Goal: Answer question/provide support: Share knowledge or assist other users

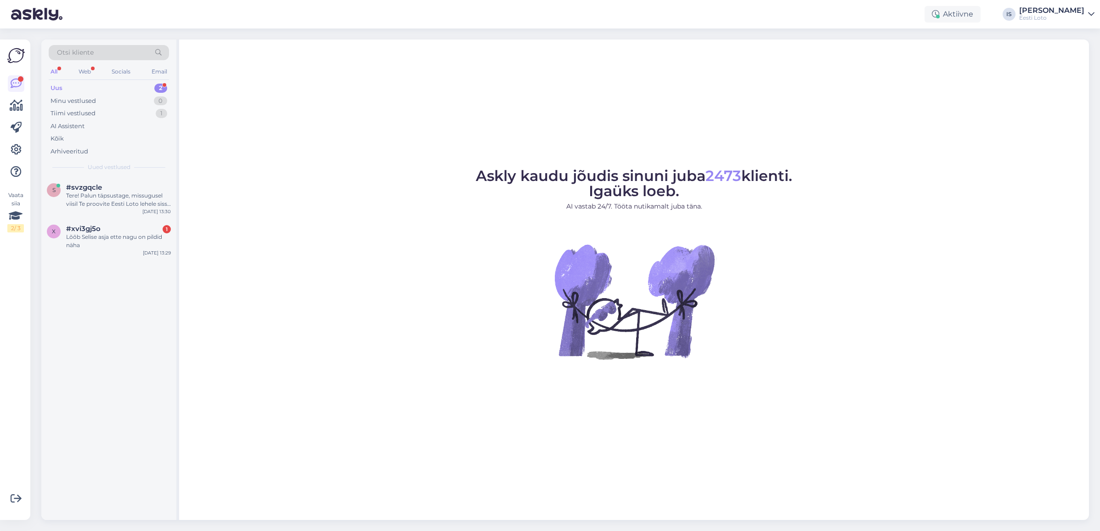
click at [93, 88] on div "Uus 2" at bounding box center [109, 88] width 120 height 13
click at [84, 235] on div "Lõõb Selise asja ette nagu on pildid näha" at bounding box center [118, 241] width 105 height 17
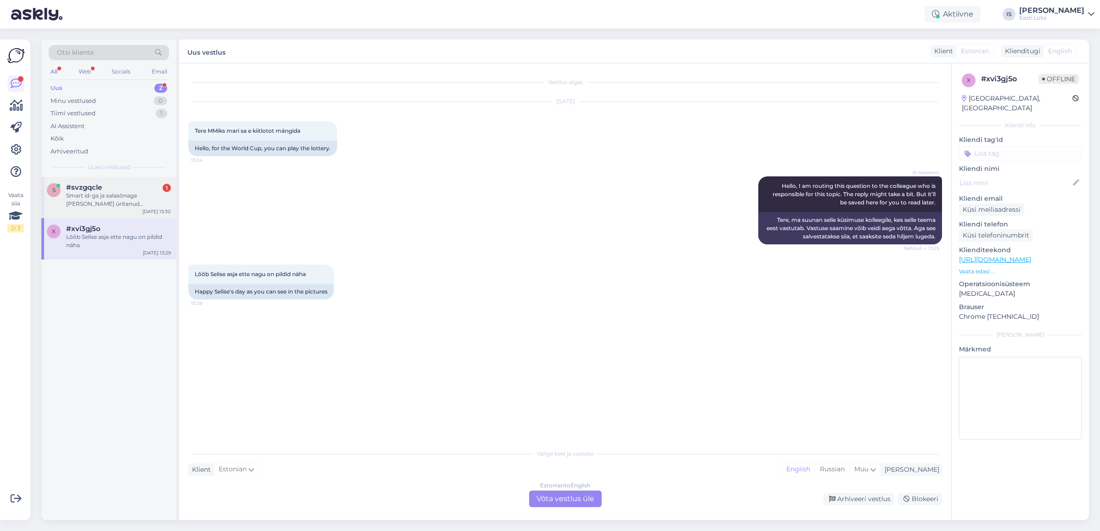
click at [74, 202] on div "Smart id-ga ja salasõnaga olen üritanud ja mitte mingit veateadet ei anna. Liht…" at bounding box center [118, 199] width 105 height 17
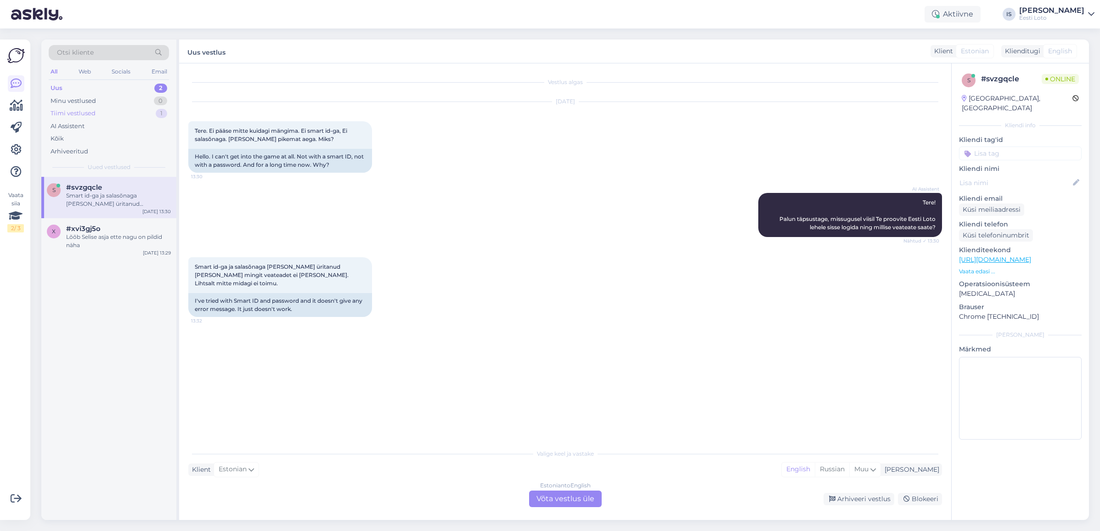
click at [67, 114] on div "Tiimi vestlused" at bounding box center [73, 113] width 45 height 9
click at [115, 198] on div "Palun täpsustage oma küsimust." at bounding box center [118, 195] width 105 height 8
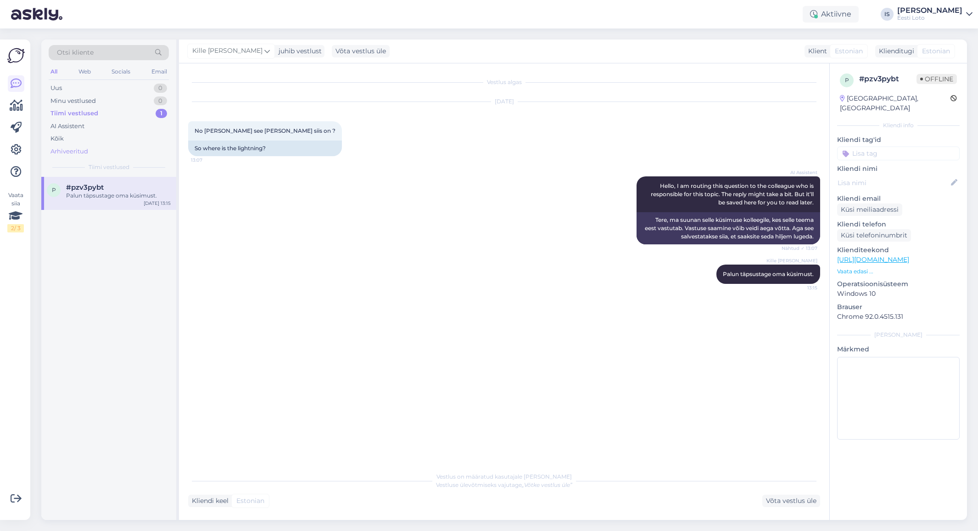
click at [84, 153] on div "Arhiveeritud" at bounding box center [70, 151] width 38 height 9
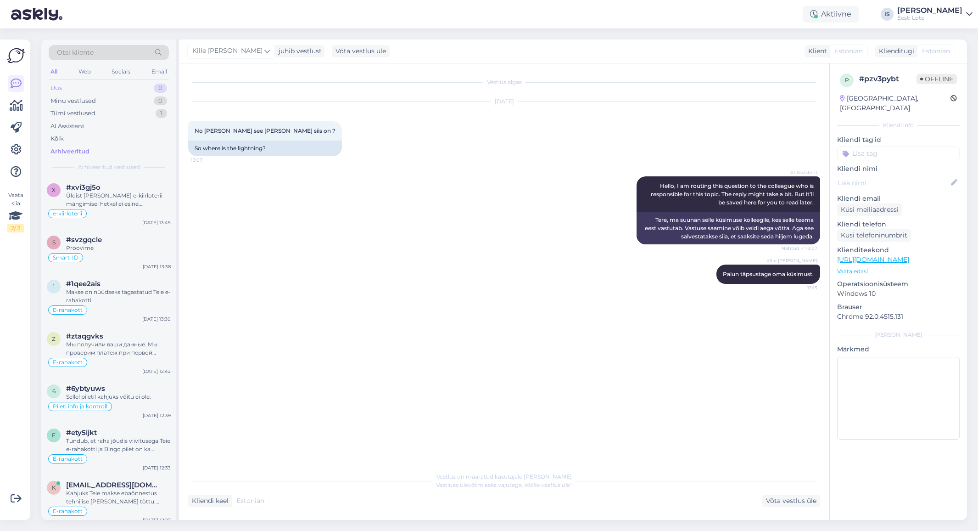
click at [59, 89] on div "Uus" at bounding box center [56, 88] width 11 height 9
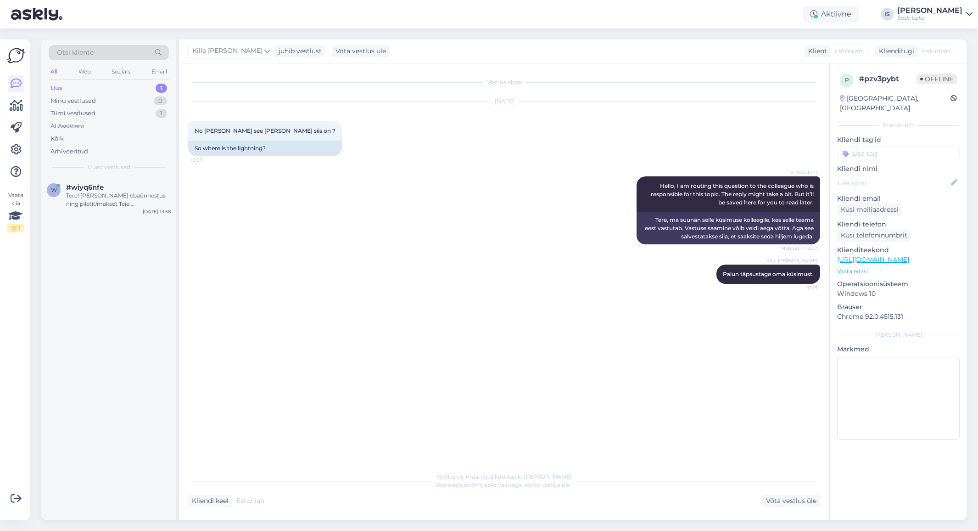
click at [74, 90] on div "Uus 1" at bounding box center [109, 88] width 120 height 13
click at [127, 202] on div "Tere! Kui makse ebaõnnestus ning piletit/makset Teie mängukontole ei ilmunud, p…" at bounding box center [118, 199] width 105 height 17
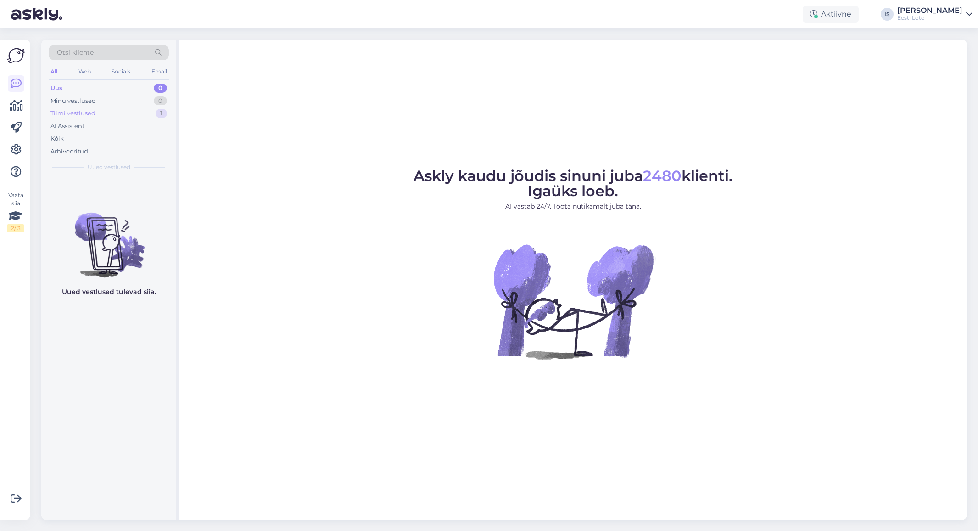
click at [88, 114] on div "Tiimi vestlused" at bounding box center [73, 113] width 45 height 9
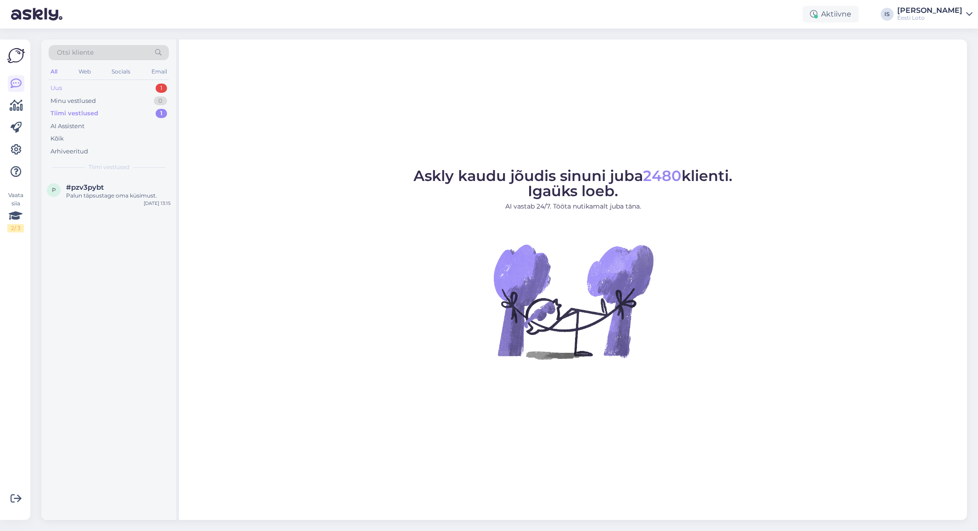
click at [92, 85] on div "Uus 1" at bounding box center [109, 88] width 120 height 13
click at [124, 200] on div "Tere! Saan aru, et teil on probleeme e-posti aadressi muutmisega, kuna süsteem …" at bounding box center [118, 199] width 105 height 17
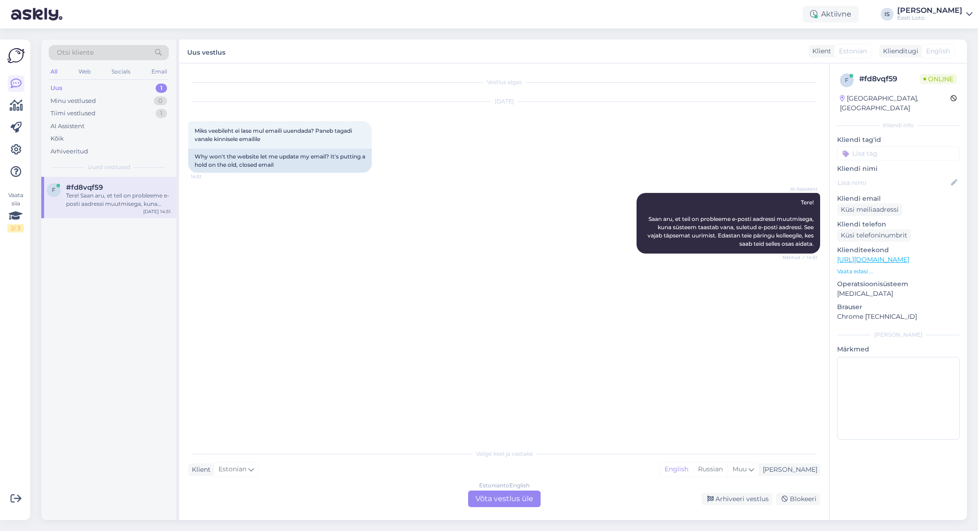
click at [498, 499] on div "Estonian to English Võta vestlus üle" at bounding box center [504, 498] width 73 height 17
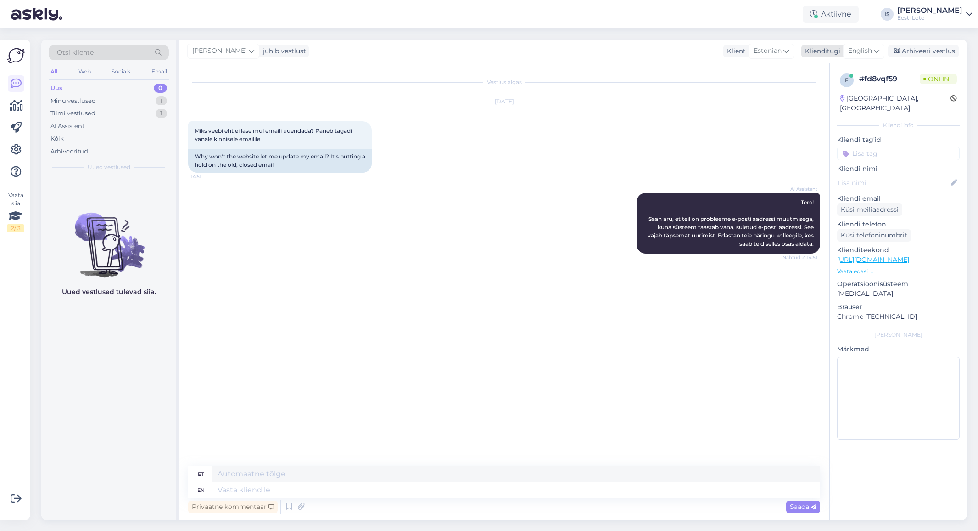
click at [861, 49] on span "English" at bounding box center [860, 51] width 24 height 10
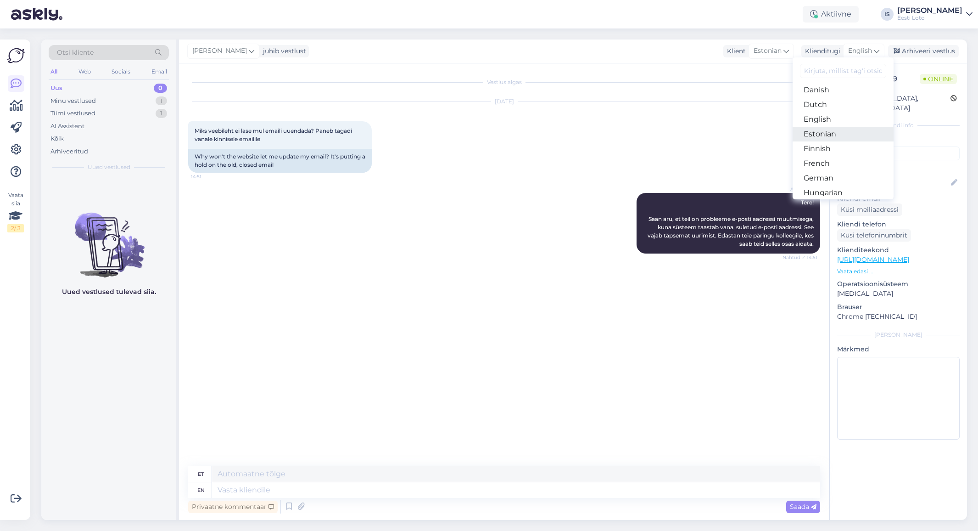
click at [841, 134] on link "Estonian" at bounding box center [843, 134] width 101 height 15
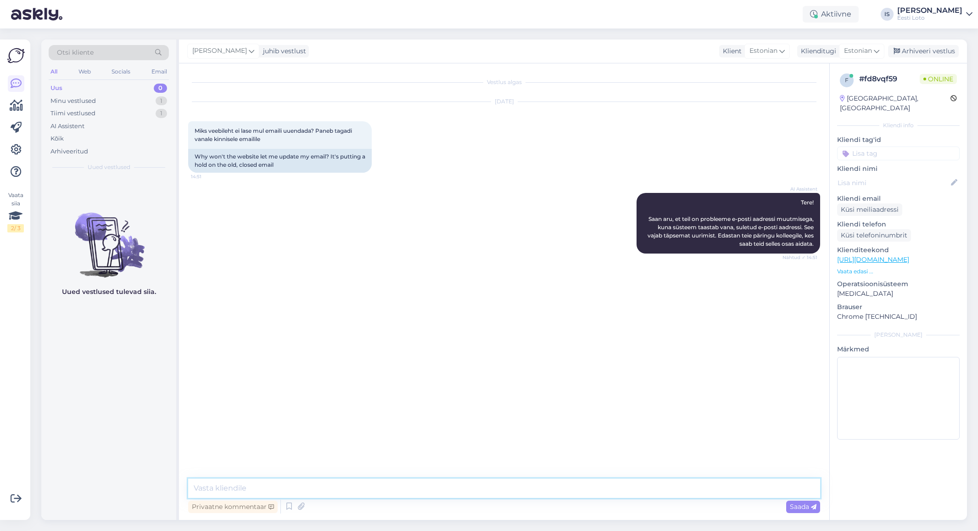
click at [359, 493] on textarea at bounding box center [504, 487] width 632 height 19
paste textarea "E-posti aadressi muutmiseks valige "Konto menüü" ning seejärel “Minu andmed”. S…"
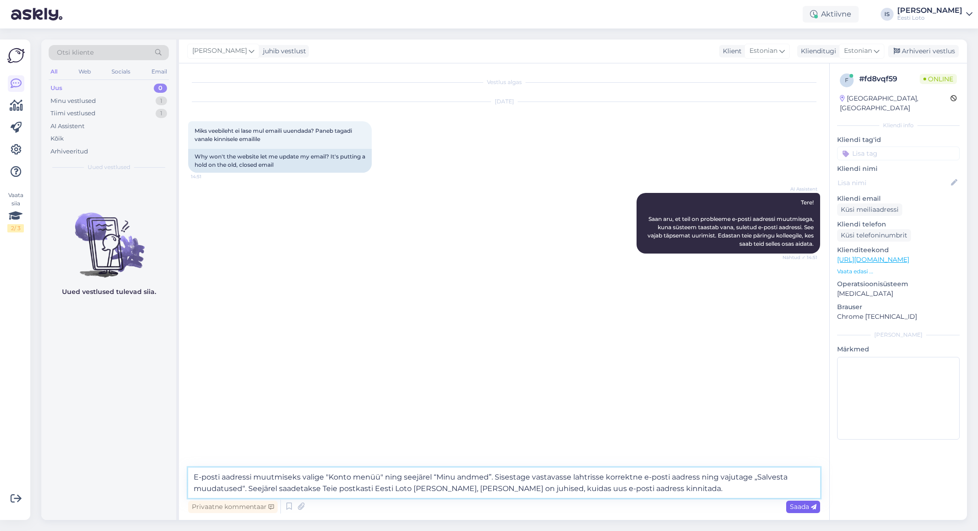
type textarea "E-posti aadressi muutmiseks valige "Konto menüü" ning seejärel “Minu andmed”. S…"
click at [798, 506] on span "Saada" at bounding box center [803, 506] width 27 height 8
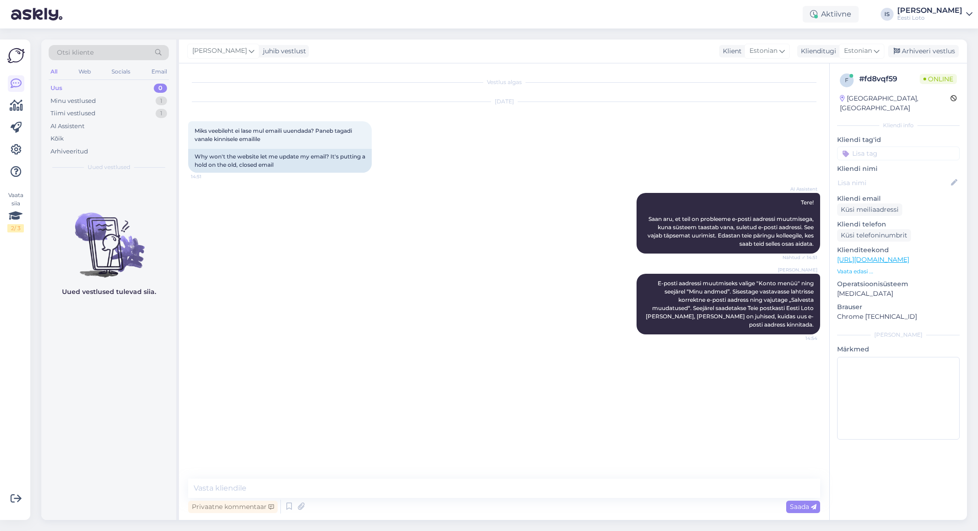
click at [946, 146] on input at bounding box center [898, 153] width 123 height 14
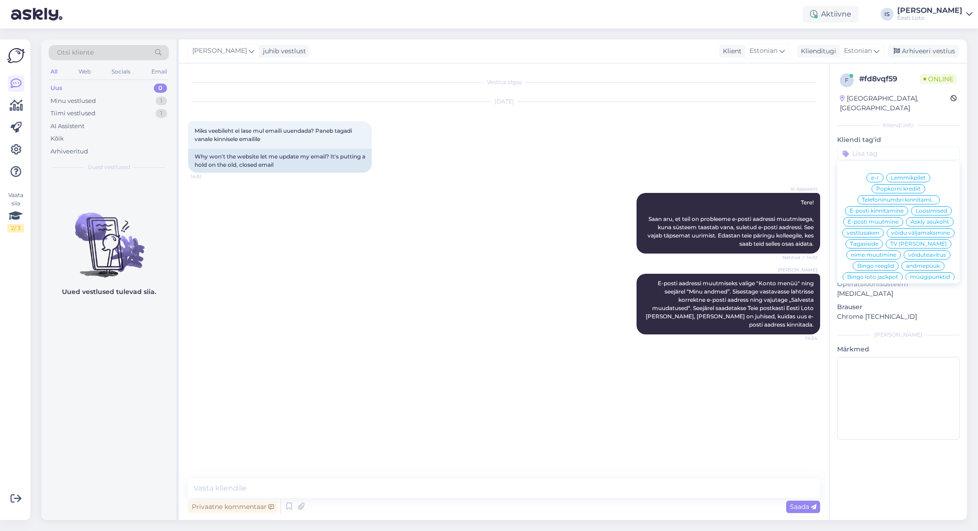
click at [859, 219] on span "E-posti muutmine" at bounding box center [873, 222] width 51 height 6
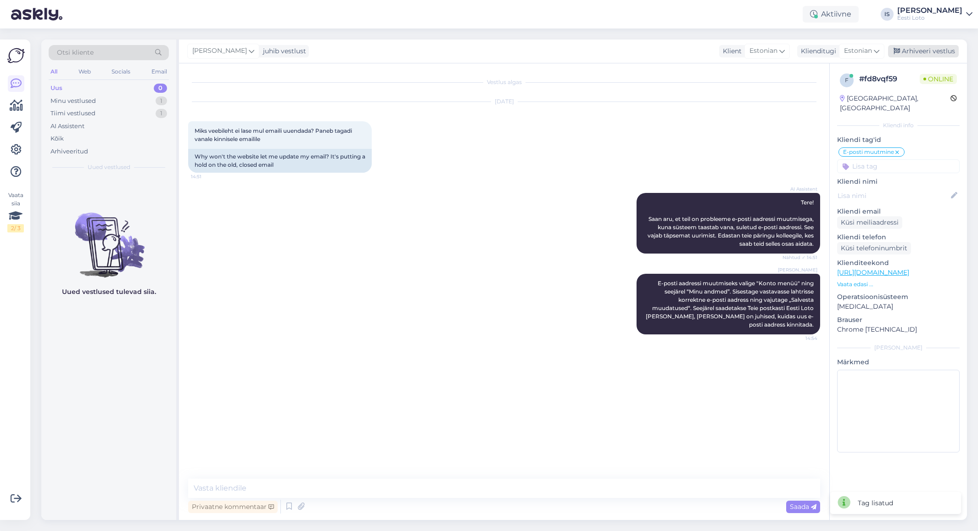
click at [934, 50] on div "Arhiveeri vestlus" at bounding box center [923, 51] width 71 height 12
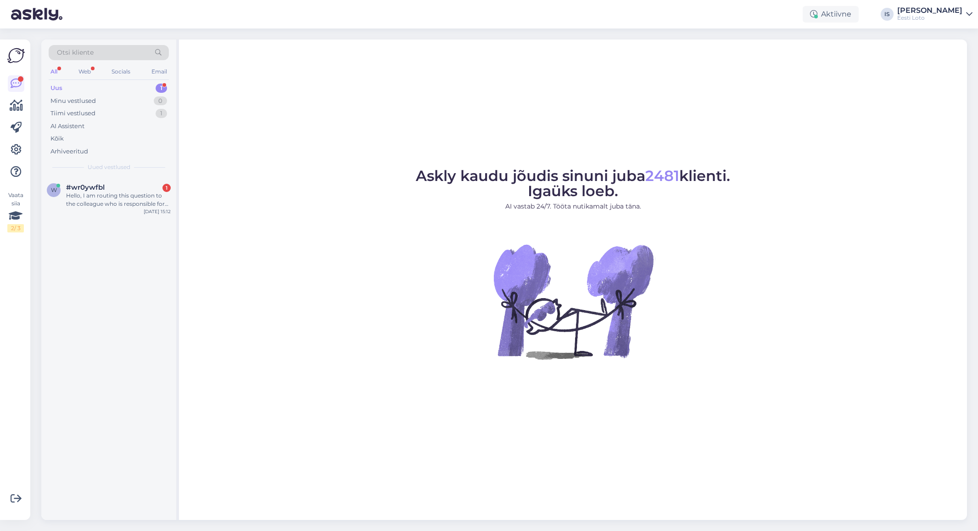
click at [60, 87] on div "Uus" at bounding box center [57, 88] width 12 height 9
click at [110, 207] on div "Hello, I am routing this question to the colleague who is responsible for this …" at bounding box center [118, 199] width 105 height 17
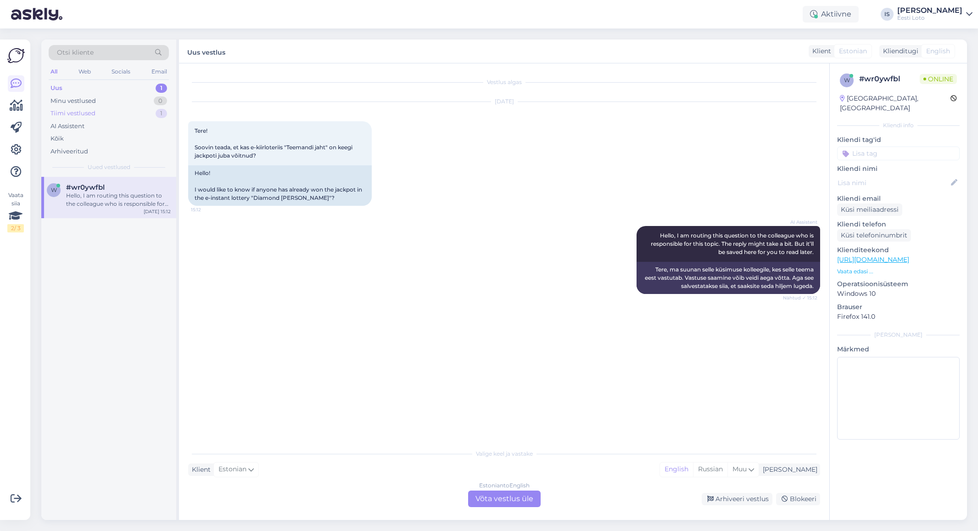
click at [91, 115] on div "Tiimi vestlused" at bounding box center [73, 113] width 45 height 9
click at [91, 115] on div "Tiimi vestlused" at bounding box center [75, 113] width 48 height 9
click at [85, 198] on div "Palun täpsustage oma küsimust." at bounding box center [118, 195] width 105 height 8
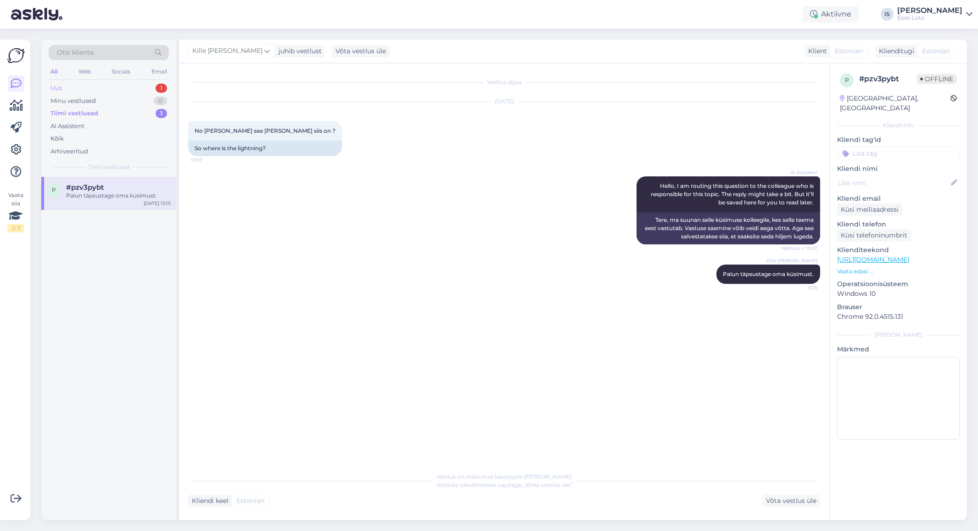
click at [88, 88] on div "Uus 1" at bounding box center [109, 88] width 120 height 13
click at [59, 90] on div "Uus" at bounding box center [57, 88] width 12 height 9
click at [79, 204] on div "Hello, I am routing this question to the colleague who is responsible for this …" at bounding box center [118, 199] width 105 height 17
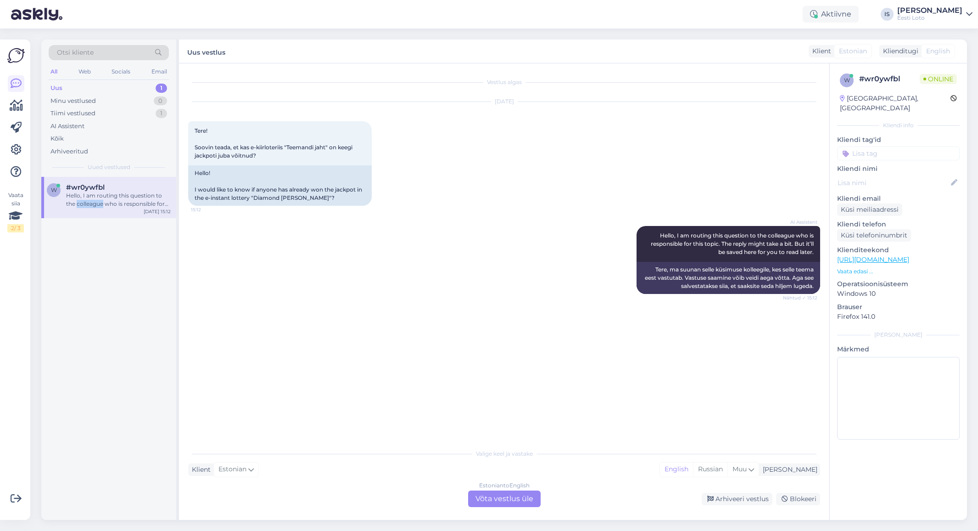
click at [79, 204] on div "Hello, I am routing this question to the colleague who is responsible for this …" at bounding box center [118, 199] width 105 height 17
click at [468, 255] on div "AI Assistent Hello, I am routing this question to the colleague who is responsi…" at bounding box center [504, 260] width 632 height 88
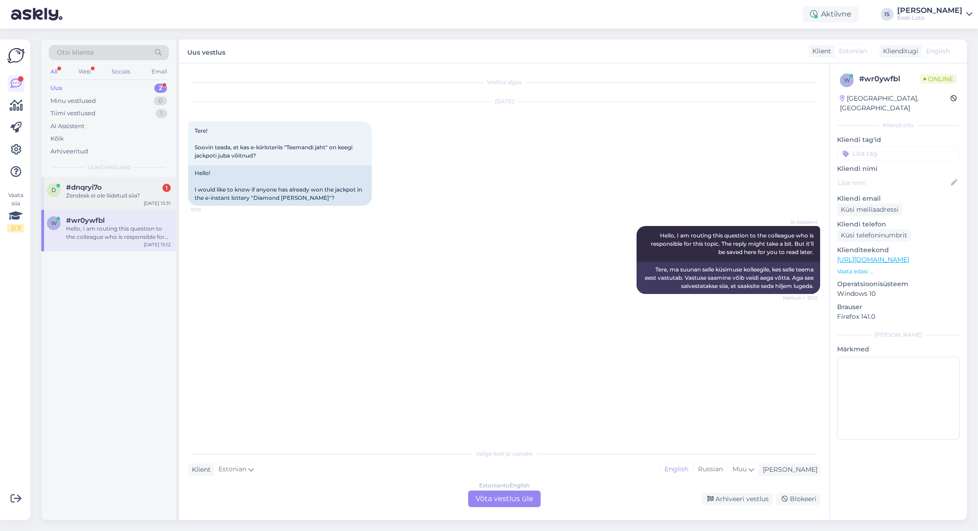
click at [89, 195] on div "Zendesk ei ole liidetud siia?" at bounding box center [118, 195] width 105 height 8
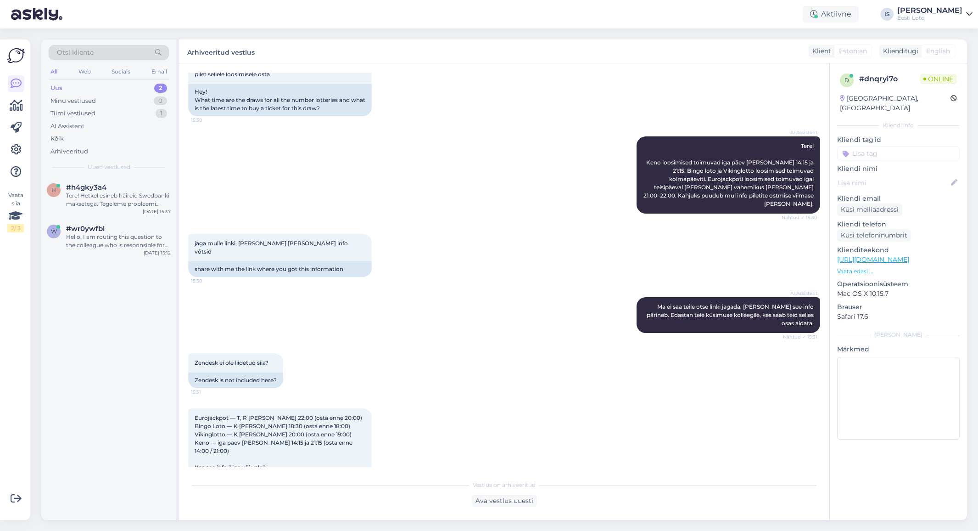
scroll to position [879, 0]
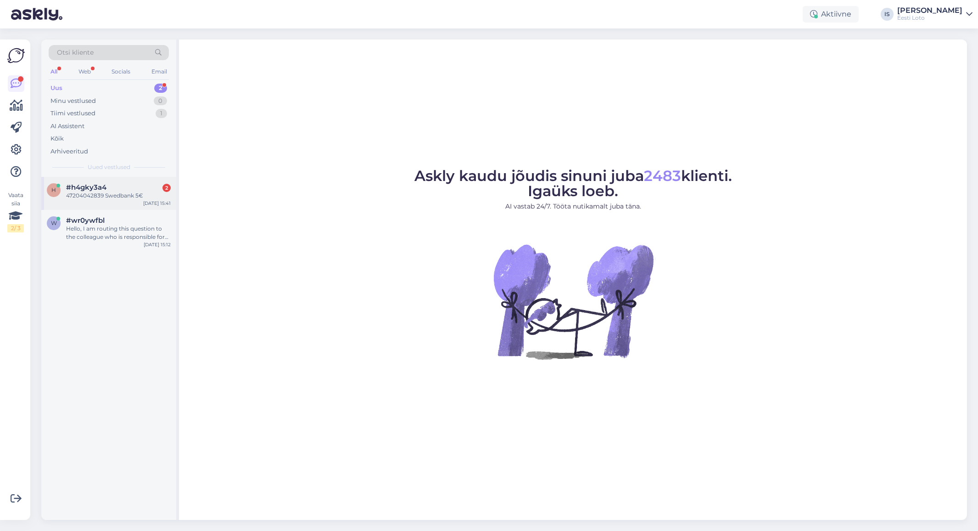
click at [111, 192] on div "47204042839 Swedbank 5€" at bounding box center [118, 195] width 105 height 8
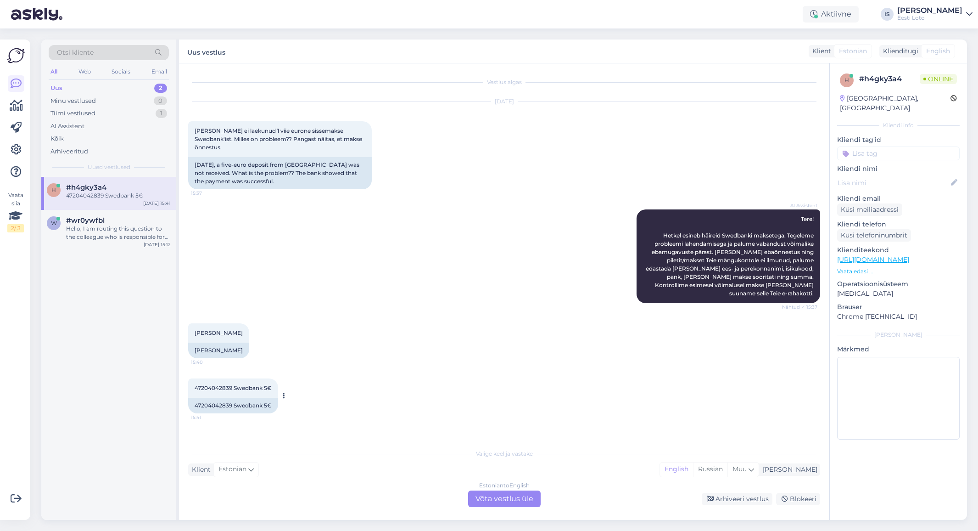
click at [223, 384] on span "47204042839 Swedbank 5€" at bounding box center [233, 387] width 77 height 7
copy span "47204042839"
click at [463, 154] on div "[DATE] [PERSON_NAME] ei laekunud 1 viie eurone sissemakse Swedbank'ist. Milles …" at bounding box center [504, 145] width 632 height 107
click at [871, 146] on input at bounding box center [898, 153] width 123 height 14
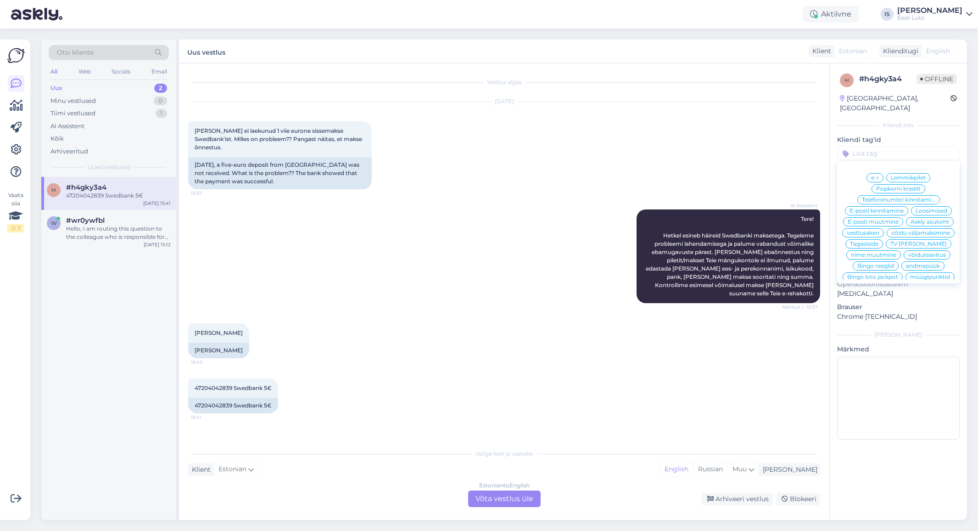
scroll to position [208, 0]
click at [909, 275] on span "E-rahakott" at bounding box center [899, 278] width 30 height 6
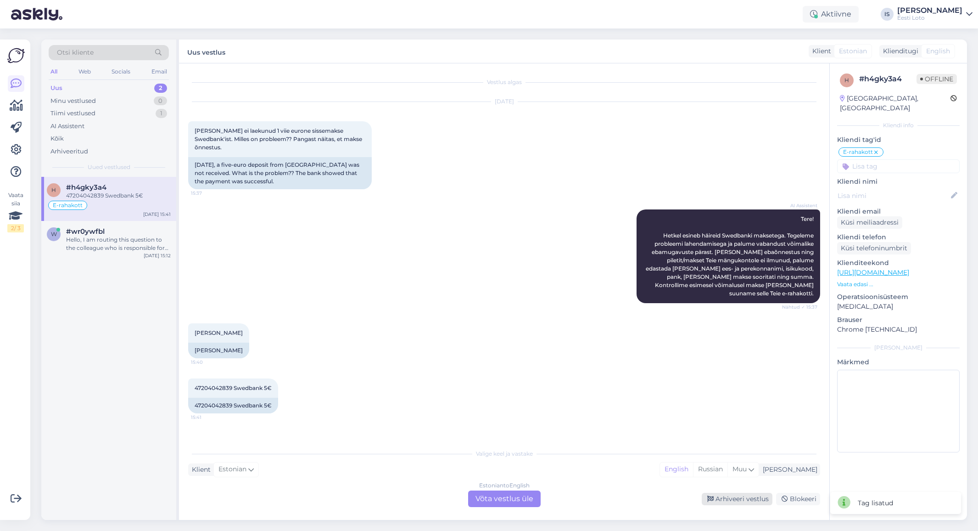
click at [726, 499] on div "Arhiveeri vestlus" at bounding box center [737, 499] width 71 height 12
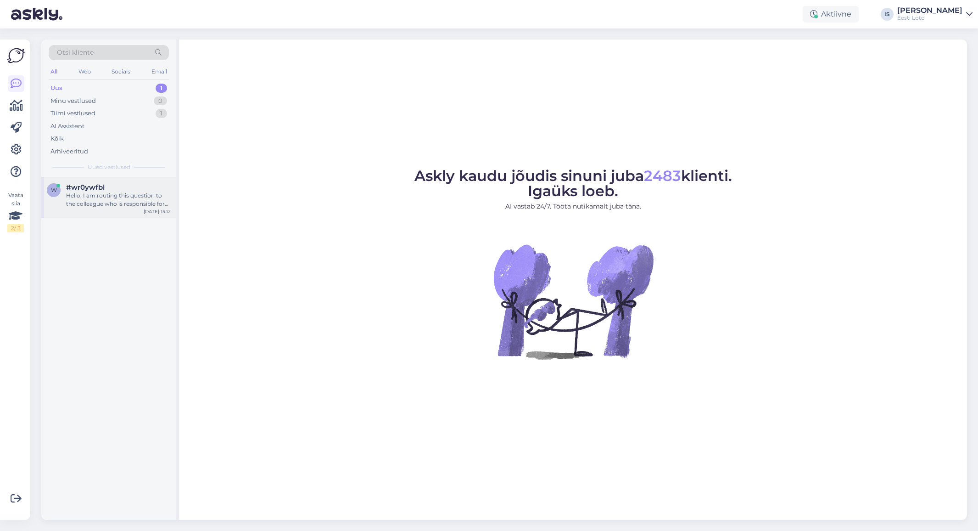
click at [95, 204] on div "Hello, I am routing this question to the colleague who is responsible for this …" at bounding box center [118, 199] width 105 height 17
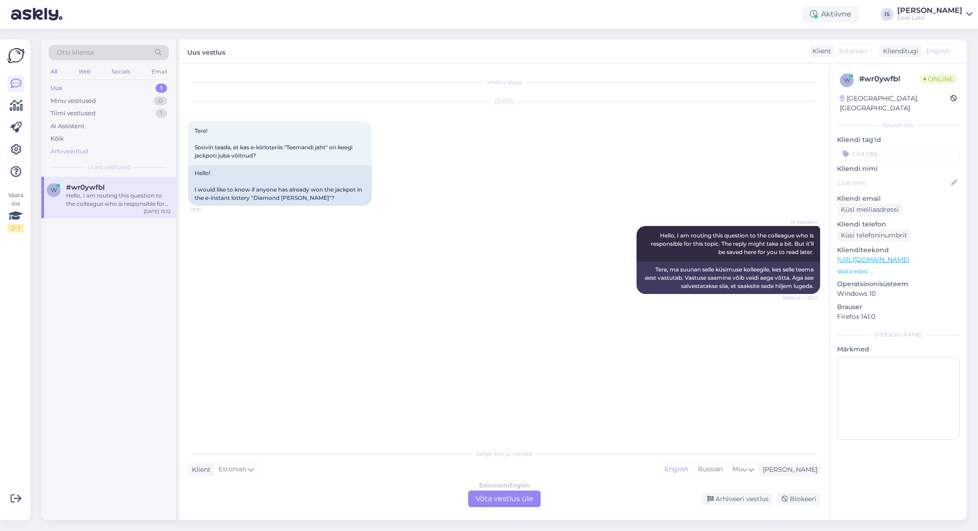
click at [72, 150] on div "Arhiveeritud" at bounding box center [70, 151] width 38 height 9
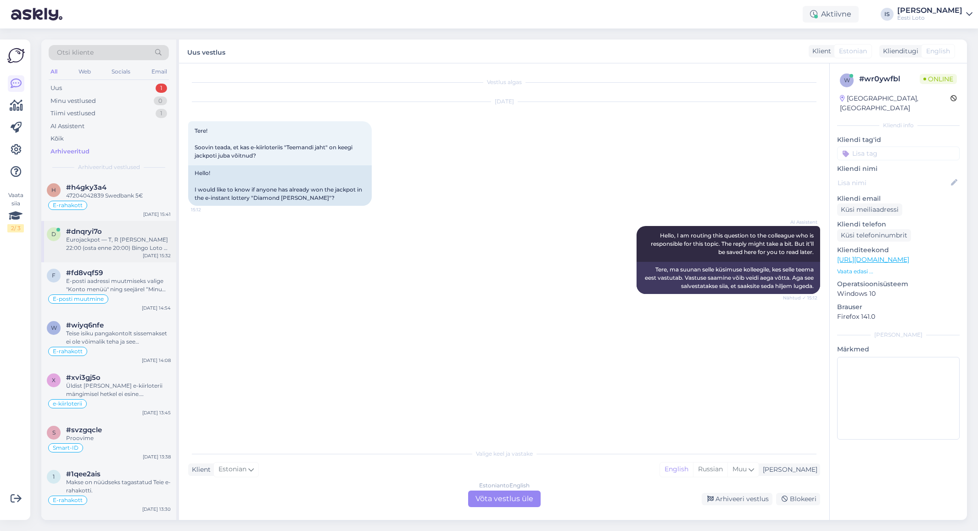
click at [133, 247] on div "Eurojackpot — T, R [PERSON_NAME] 22:00 (osta enne 20:00) Bingo Loto — K [PERSON…" at bounding box center [118, 244] width 105 height 17
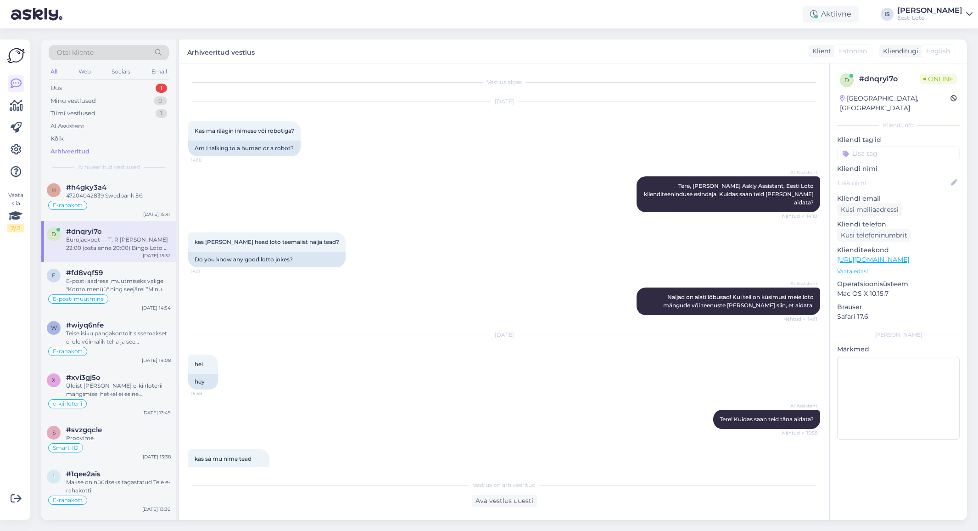
scroll to position [879, 0]
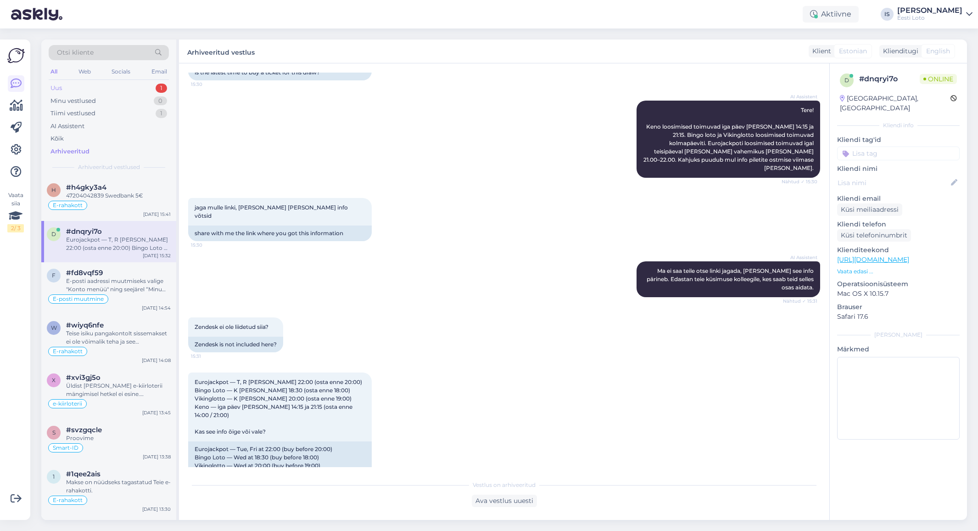
click at [66, 90] on div "Uus 1" at bounding box center [109, 88] width 120 height 13
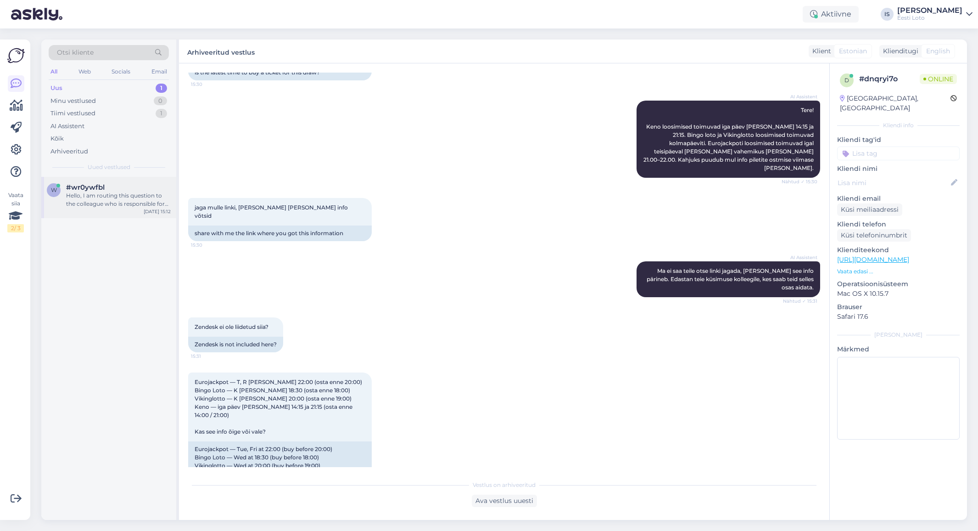
click at [124, 194] on div "Hello, I am routing this question to the colleague who is responsible for this …" at bounding box center [118, 199] width 105 height 17
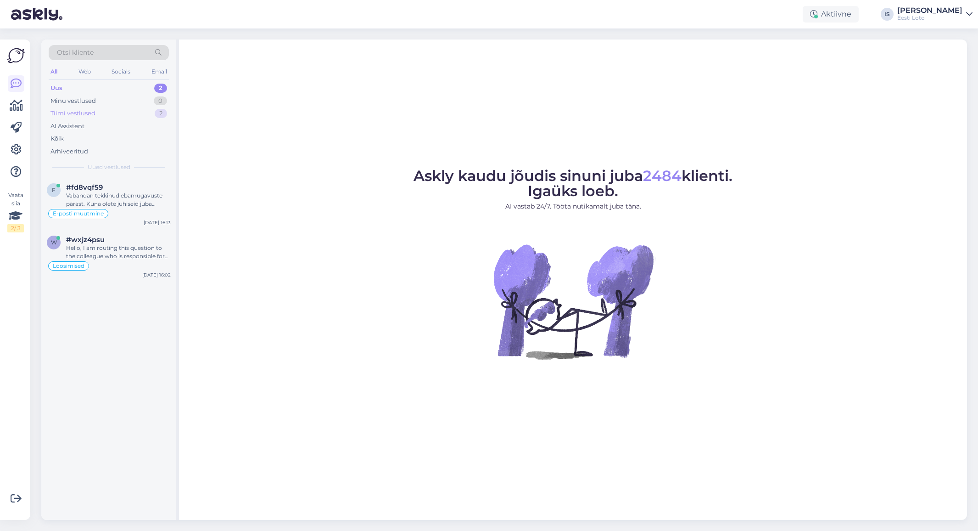
click at [78, 112] on div "Tiimi vestlused" at bounding box center [73, 113] width 45 height 9
click at [115, 201] on div "[PERSON_NAME] "Teemandi jaht" on üks peavõitudest välja läinud." at bounding box center [118, 199] width 105 height 17
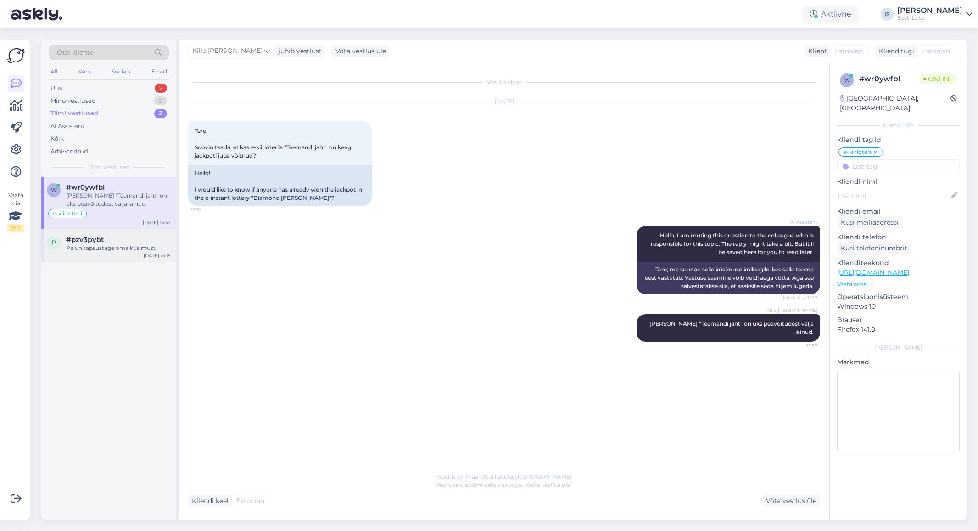
click at [80, 248] on div "Palun täpsustage oma küsimust." at bounding box center [118, 248] width 105 height 8
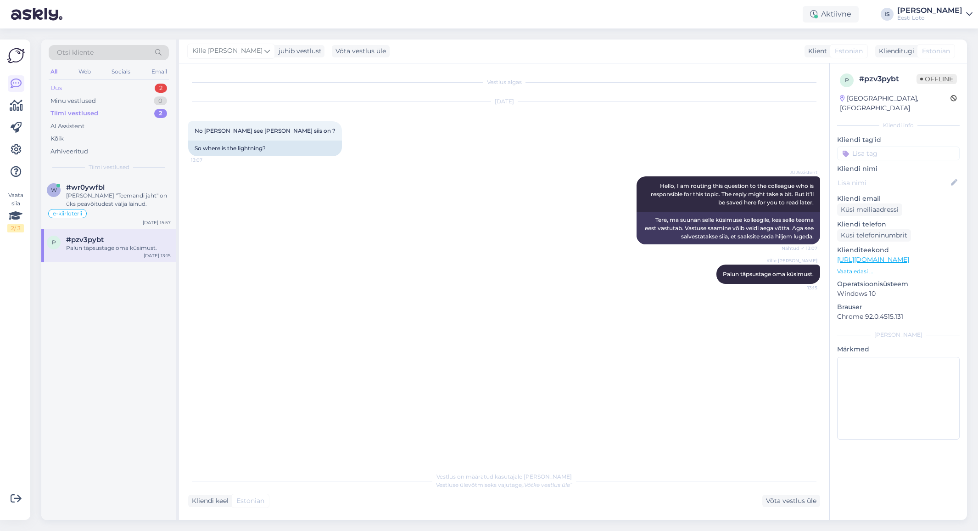
click at [67, 84] on div "Uus 2" at bounding box center [109, 88] width 120 height 13
click at [110, 247] on div "Hello, I am routing this question to the colleague who is responsible for this …" at bounding box center [118, 252] width 105 height 17
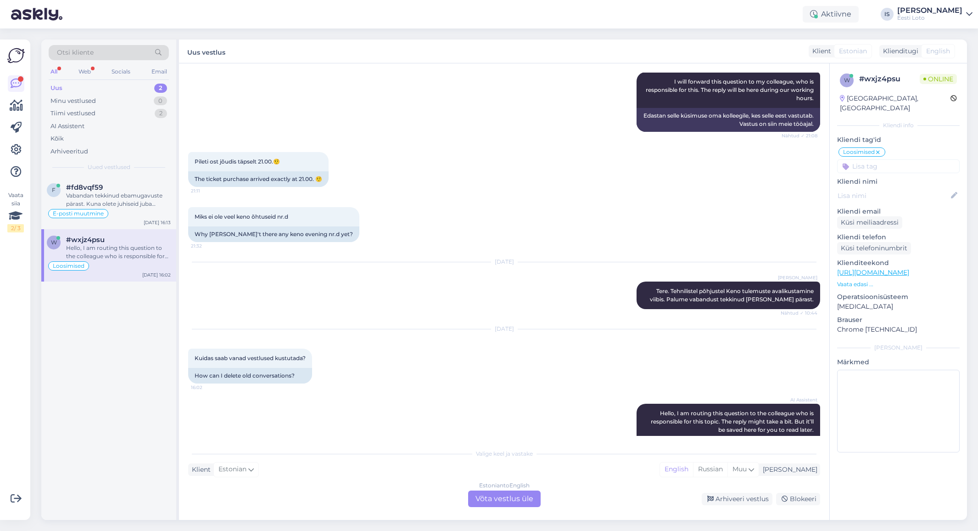
scroll to position [1822, 0]
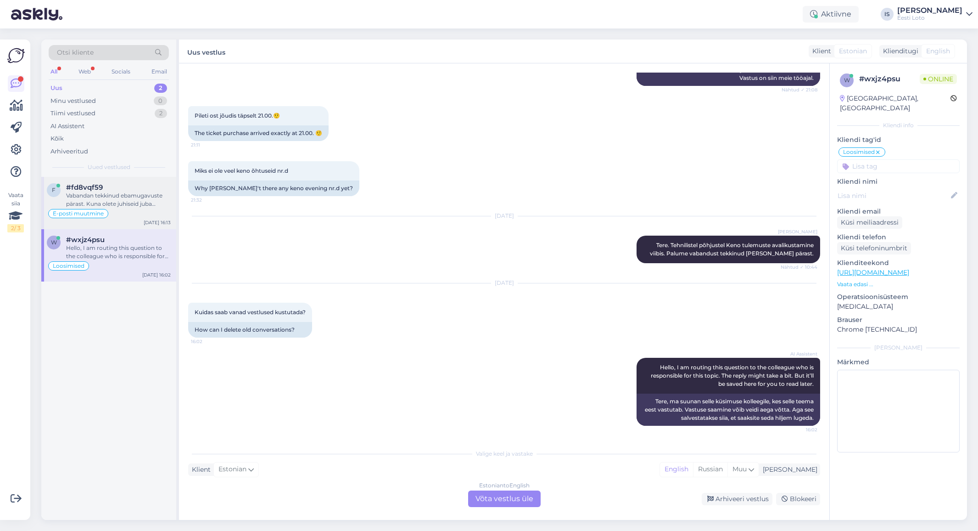
click at [140, 198] on div "Vabandan tekkinud ebamugavuste pärast. Kuna olete juhiseid juba [PERSON_NAME] p…" at bounding box center [118, 199] width 105 height 17
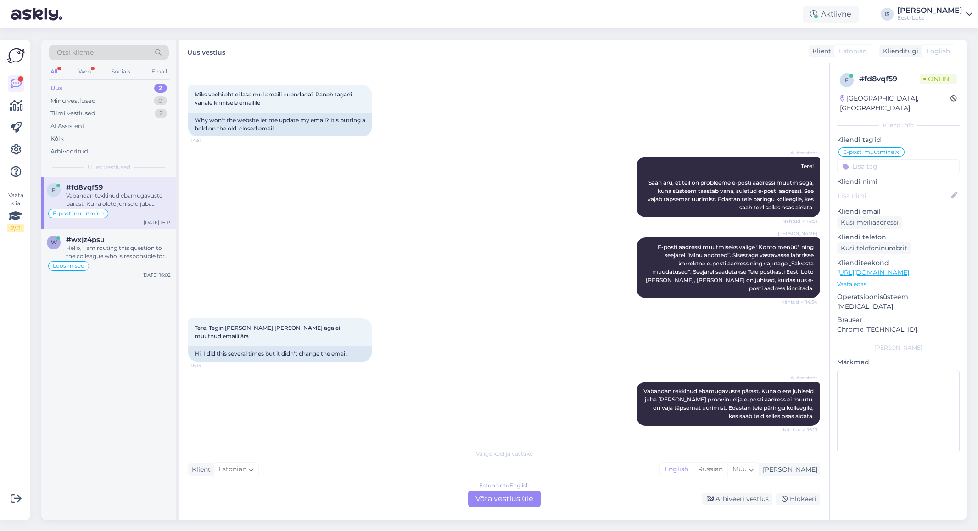
scroll to position [28, 0]
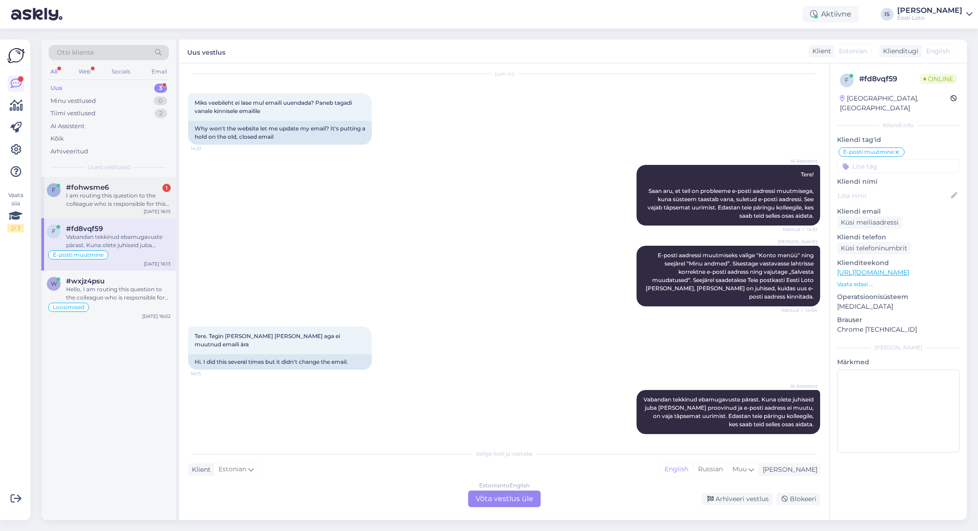
click at [77, 200] on div "I am routing this question to the colleague who is responsible for this topic. …" at bounding box center [118, 199] width 105 height 17
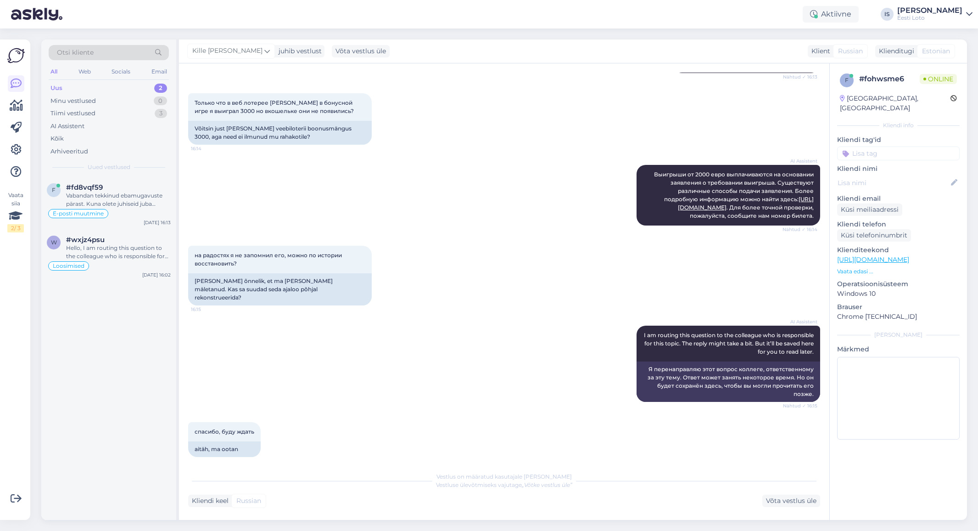
scroll to position [131, 0]
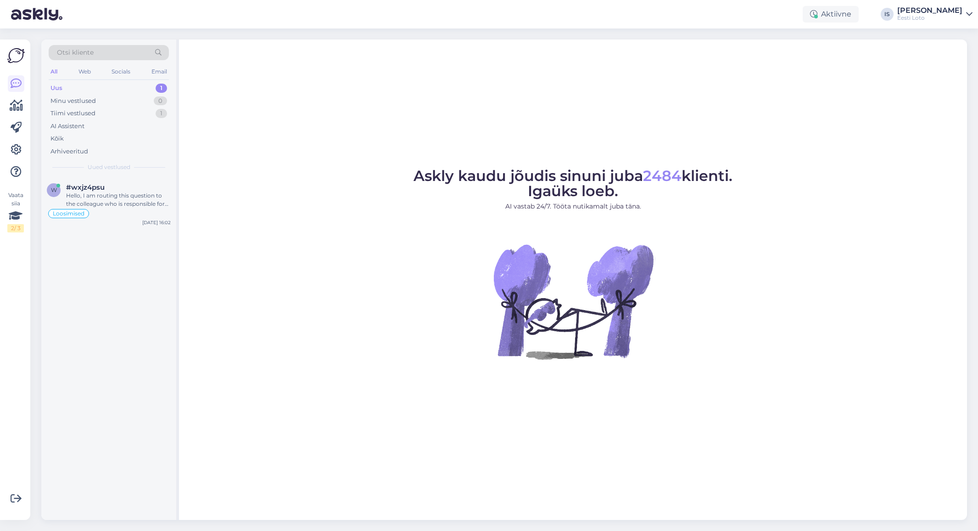
click at [66, 90] on div "Uus 1" at bounding box center [109, 88] width 120 height 13
click at [133, 202] on div "Hello, I am routing this question to the colleague who is responsible for this …" at bounding box center [118, 199] width 105 height 17
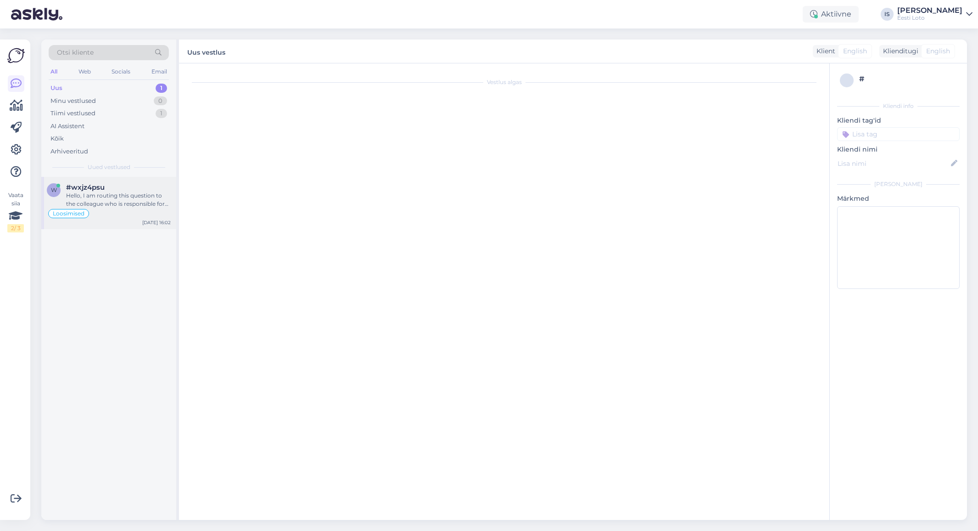
click at [133, 202] on div "Hello, I am routing this question to the colleague who is responsible for this …" at bounding box center [118, 199] width 105 height 17
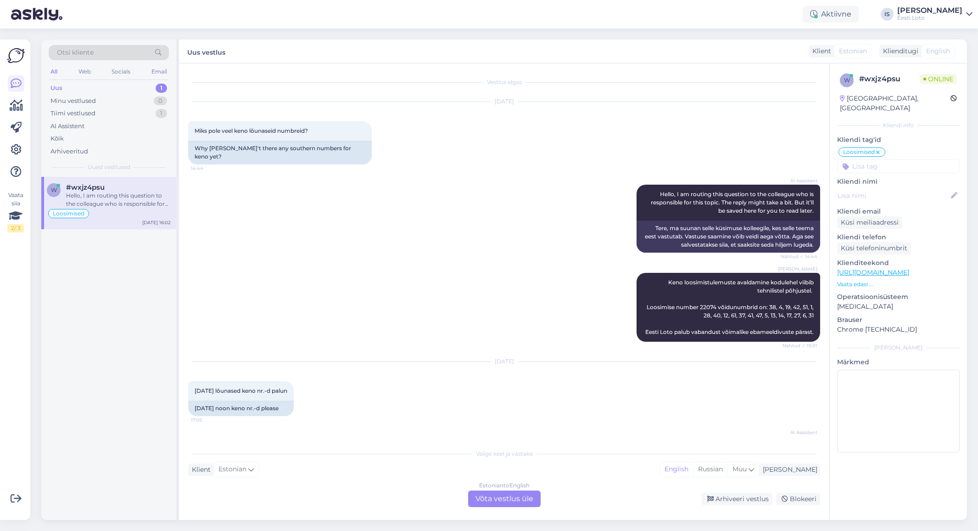
scroll to position [1822, 0]
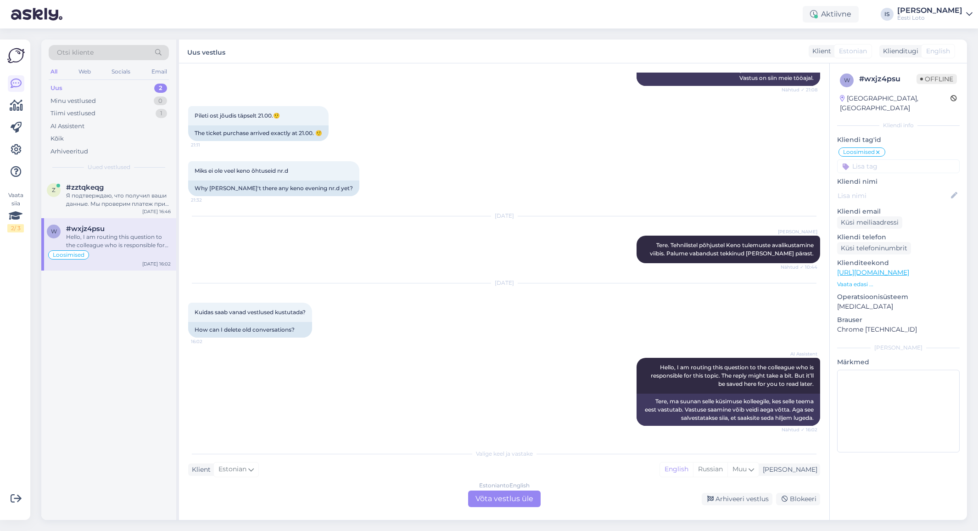
click at [99, 86] on div "Uus 2" at bounding box center [109, 88] width 120 height 13
click at [116, 202] on div "Я подтверждаю, что получил ваши данные. Мы проверим платеж при первой возможнос…" at bounding box center [118, 199] width 105 height 17
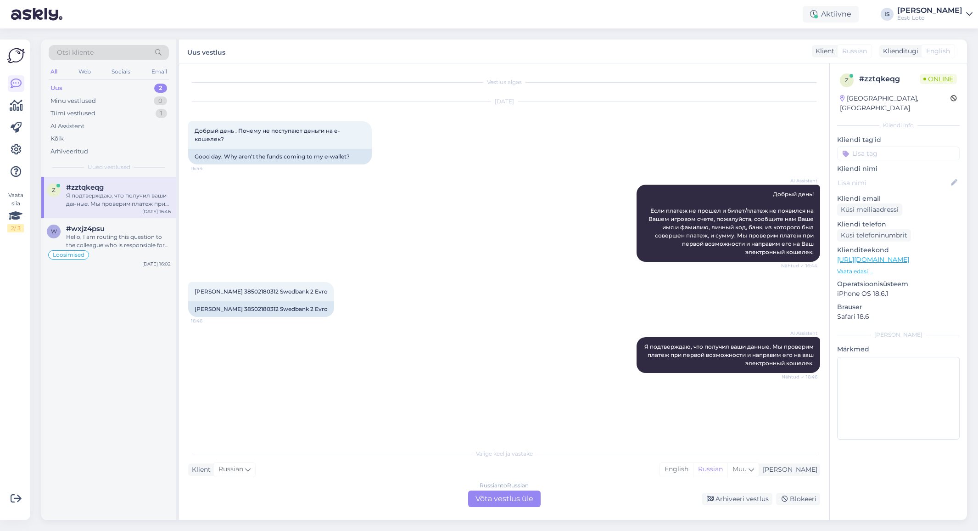
scroll to position [0, 0]
click at [268, 293] on span "Igor Stepanenko 38502180312 Swedbank 2 Evro" at bounding box center [261, 291] width 133 height 7
copy span "38502180312"
click at [891, 146] on input at bounding box center [898, 153] width 123 height 14
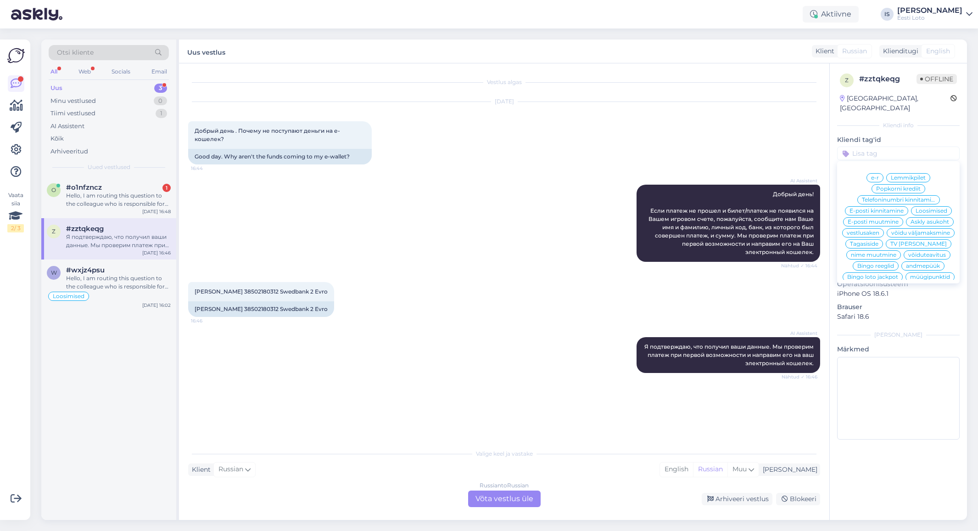
scroll to position [208, 0]
click at [905, 275] on span "E-rahakott" at bounding box center [899, 278] width 30 height 6
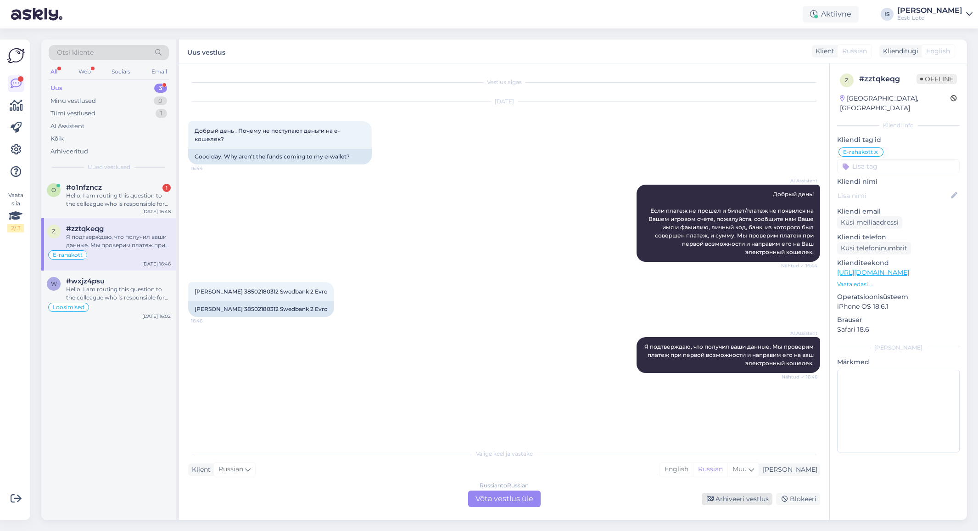
click at [741, 498] on div "Arhiveeri vestlus" at bounding box center [737, 499] width 71 height 12
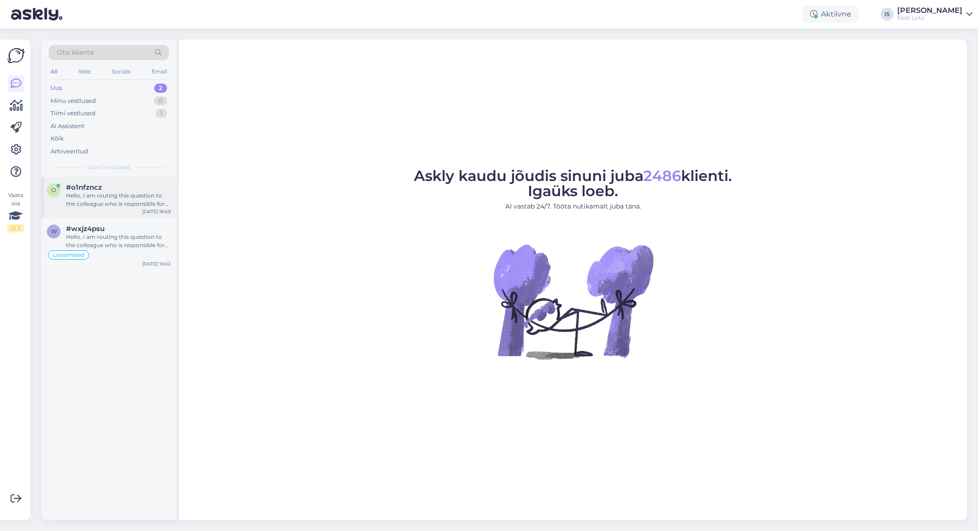
click at [107, 198] on div "Hello, I am routing this question to the colleague who is responsible for this …" at bounding box center [118, 199] width 105 height 17
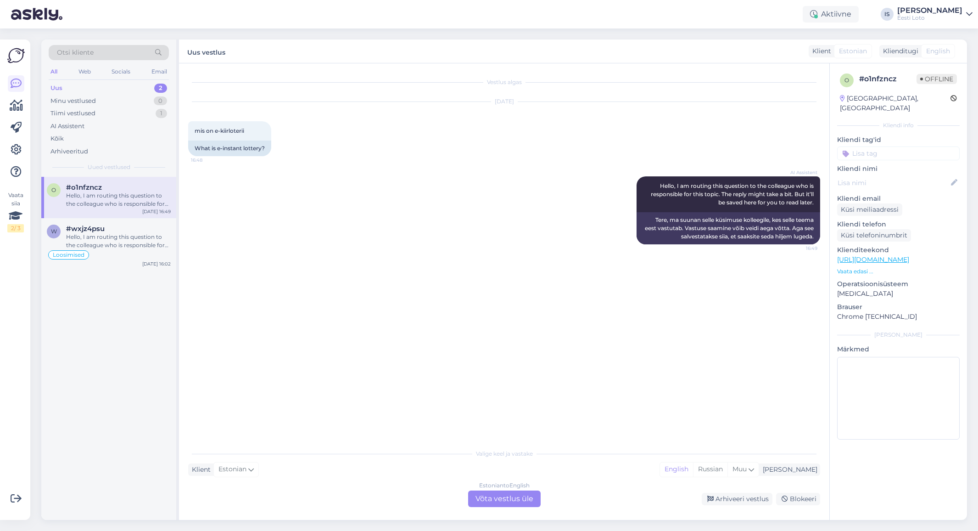
click at [507, 493] on div "Estonian to English Võta vestlus üle" at bounding box center [504, 498] width 73 height 17
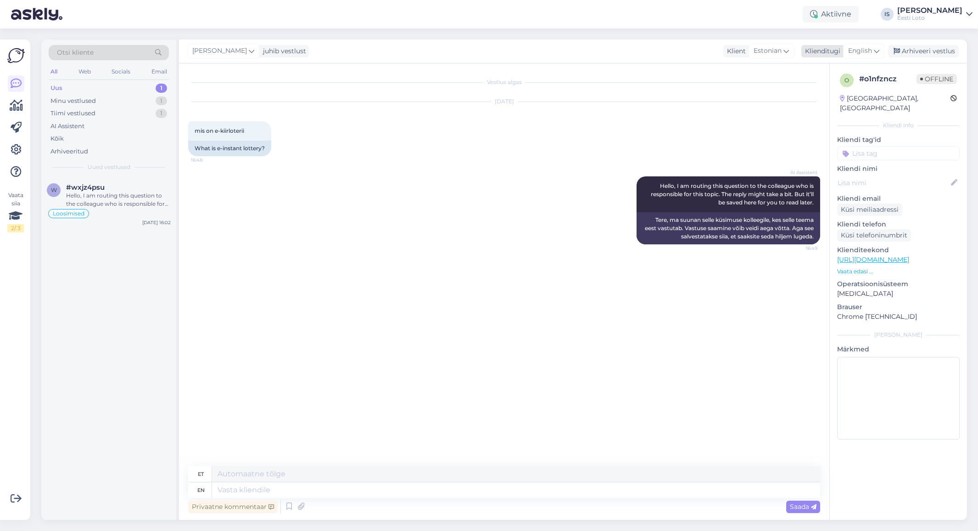
click at [871, 49] on span "English" at bounding box center [860, 51] width 24 height 10
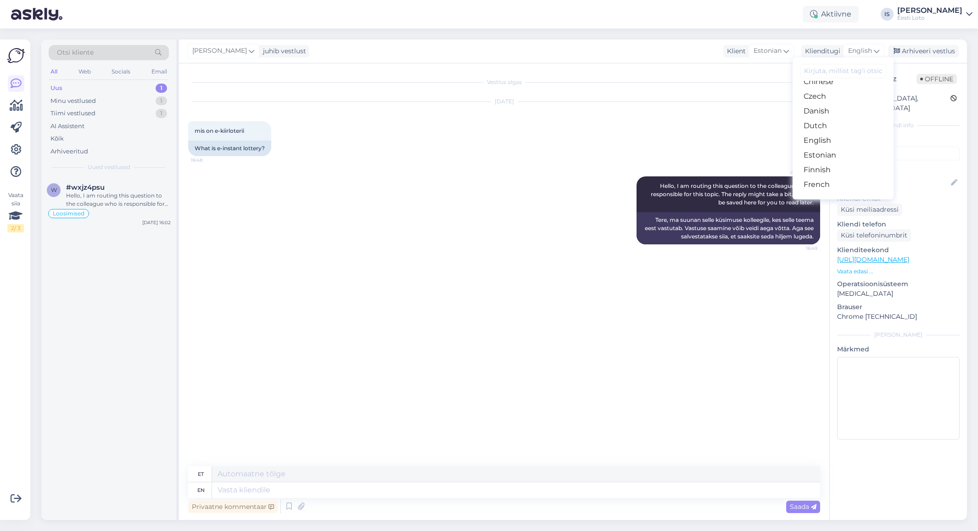
scroll to position [56, 0]
click at [844, 152] on link "Estonian" at bounding box center [843, 153] width 101 height 15
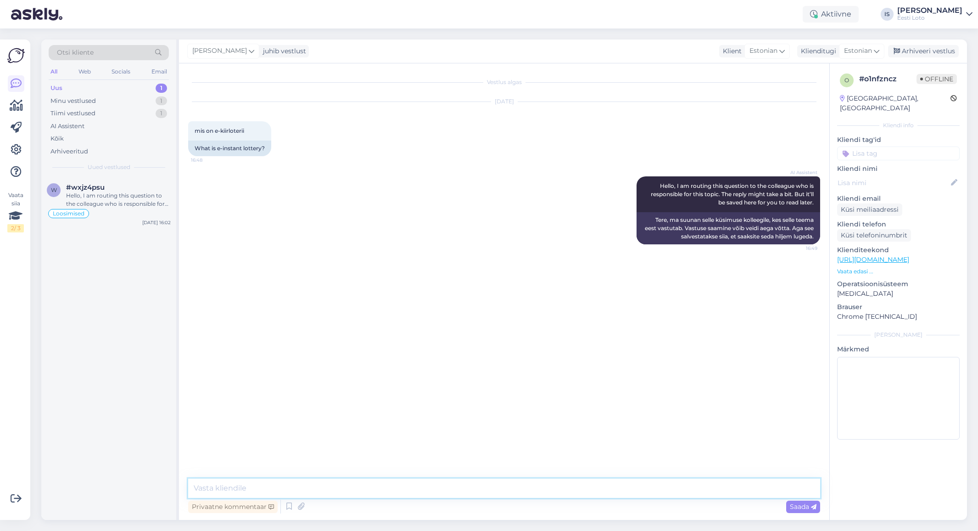
click at [231, 488] on textarea at bounding box center [504, 487] width 632 height 19
click at [195, 488] on textarea "see on internetis mängitav loterii." at bounding box center [504, 487] width 632 height 19
click at [342, 487] on textarea "See on internetis mängitav loterii." at bounding box center [504, 487] width 632 height 19
paste textarea "https://www.eestiloto.ee/et/veebiloterii/"
type textarea "See on internetis mängitav loterii. Täpsemalt näete Eeesti Loto kodulehelt. [UR…"
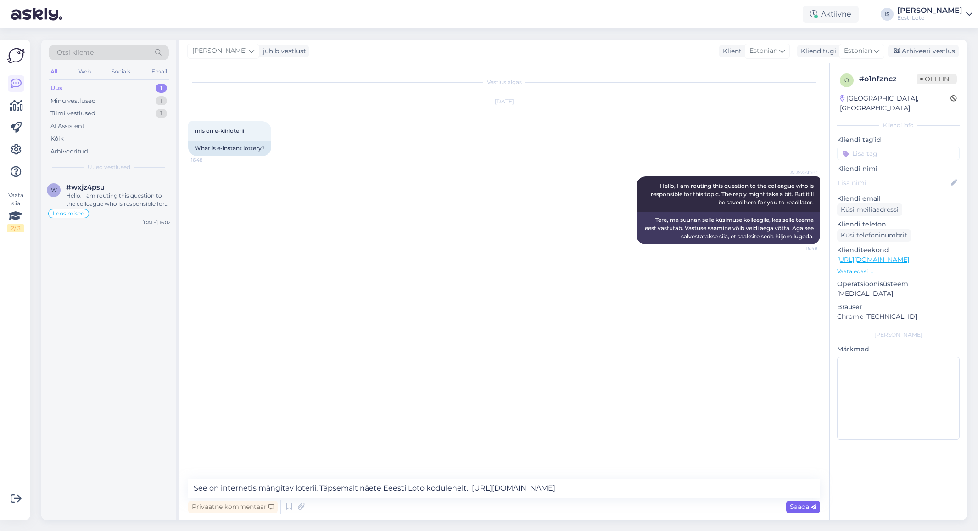
click at [807, 506] on span "Saada" at bounding box center [803, 506] width 27 height 8
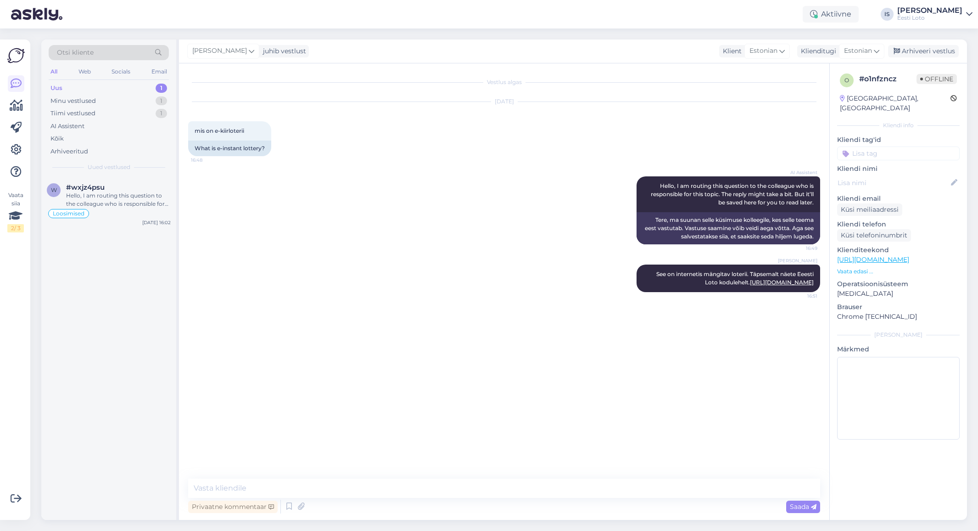
click at [890, 146] on input at bounding box center [898, 153] width 123 height 14
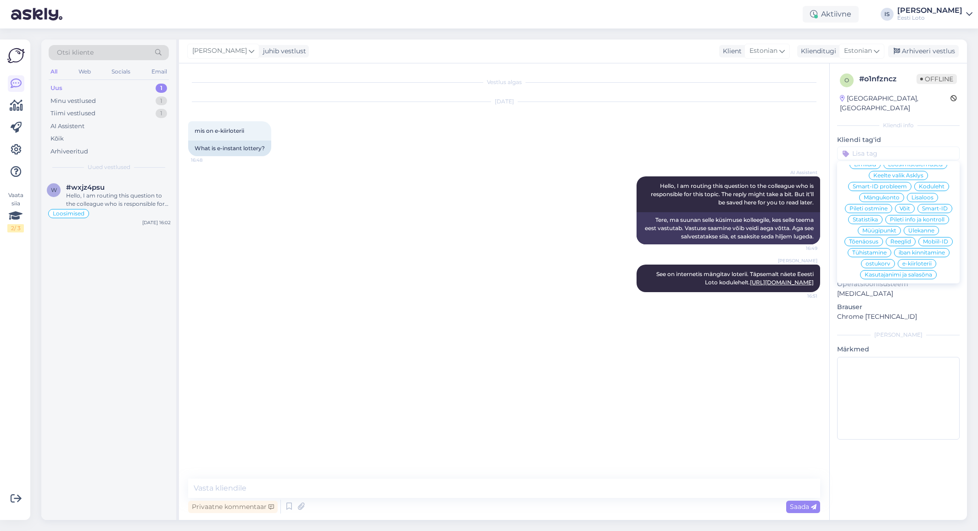
scroll to position [208, 0]
click at [918, 253] on span "e-kiirloterii" at bounding box center [917, 256] width 29 height 6
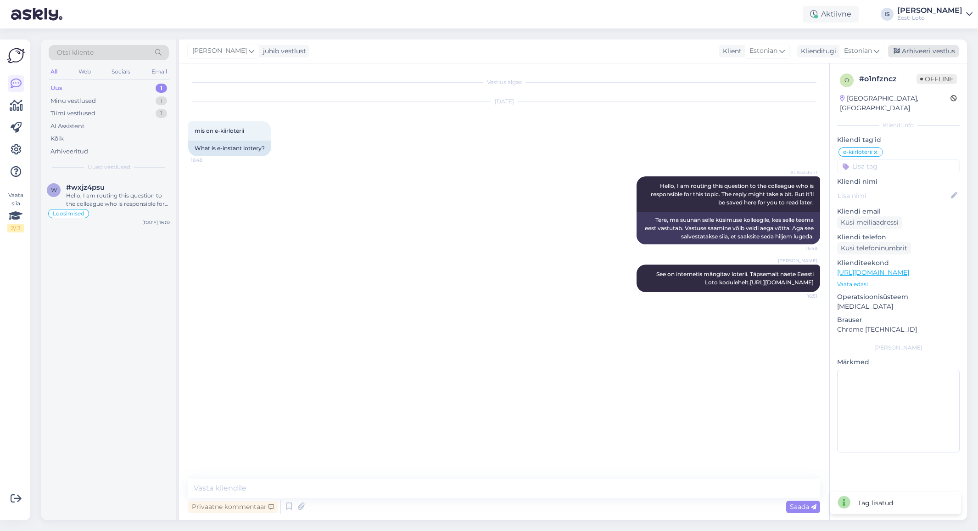
click at [925, 52] on div "Arhiveeri vestlus" at bounding box center [923, 51] width 71 height 12
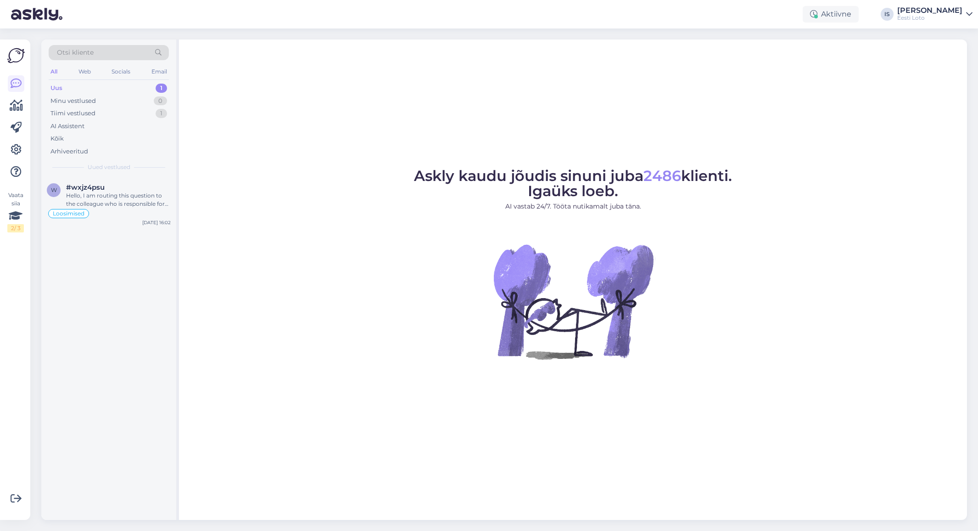
click at [69, 87] on div "Uus 1" at bounding box center [109, 88] width 120 height 13
click at [122, 195] on div "Hello, I am routing this question to the colleague who is responsible for this …" at bounding box center [118, 199] width 105 height 17
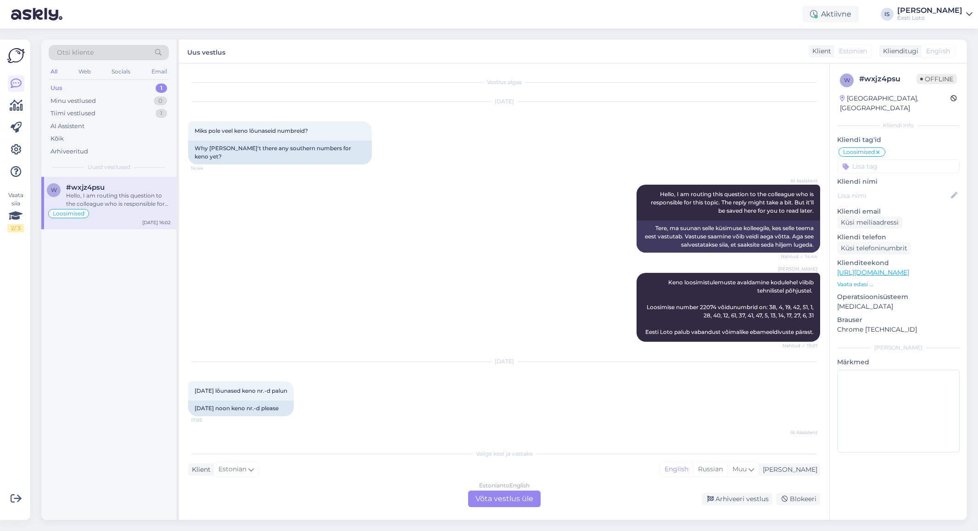
scroll to position [1822, 0]
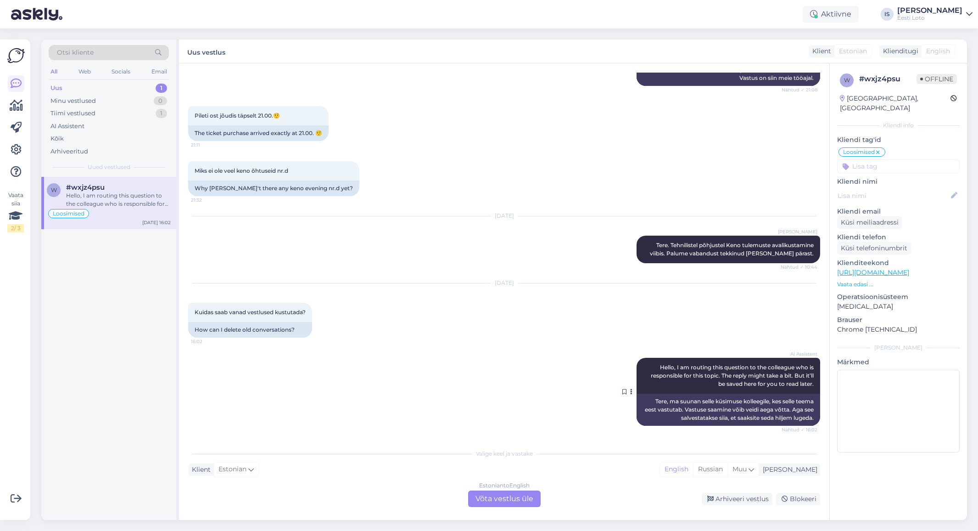
click at [631, 392] on icon at bounding box center [631, 392] width 2 height 6
click at [563, 392] on div "AI Assistent Hello, I am routing this question to the colleague who is responsi…" at bounding box center [504, 392] width 632 height 88
drag, startPoint x: 603, startPoint y: 341, endPoint x: 822, endPoint y: 429, distance: 235.7
click at [822, 429] on div "Vestlus algas [DATE] Miks pole veel keno lõunaseid numbreid? 14:44 Why [PERSON_…" at bounding box center [508, 254] width 641 height 363
click at [487, 343] on div "[DATE] Kuidas saab vanad vestlused kustutada? 16:02 How can I delete old conver…" at bounding box center [504, 310] width 632 height 74
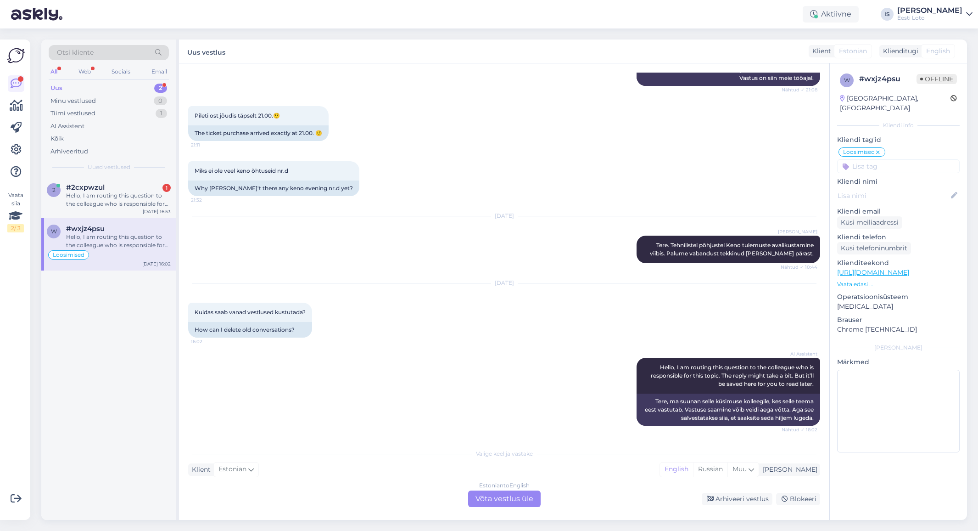
click at [100, 90] on div "Uus 2" at bounding box center [109, 88] width 120 height 13
click at [120, 199] on div "Hello, I am routing this question to the colleague who is responsible for this …" at bounding box center [118, 199] width 105 height 17
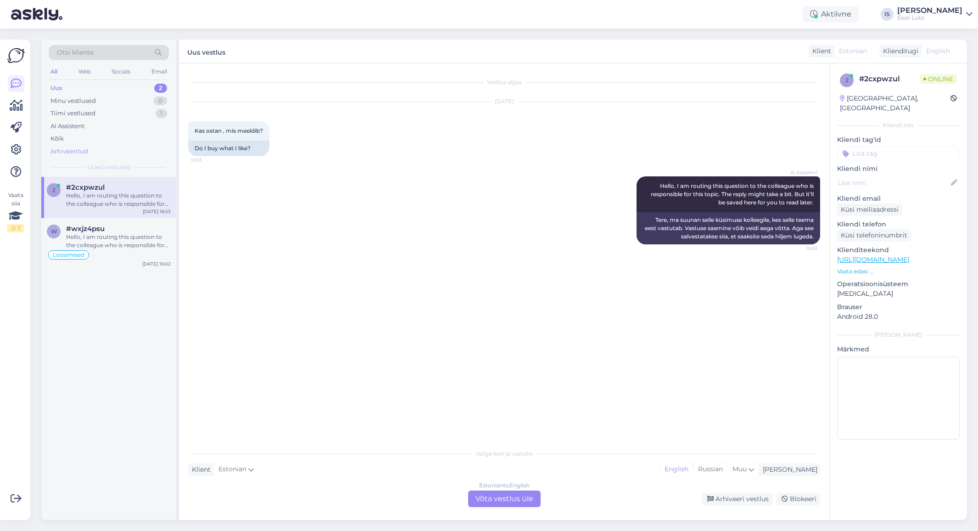
click at [82, 152] on div "Arhiveeritud" at bounding box center [70, 151] width 38 height 9
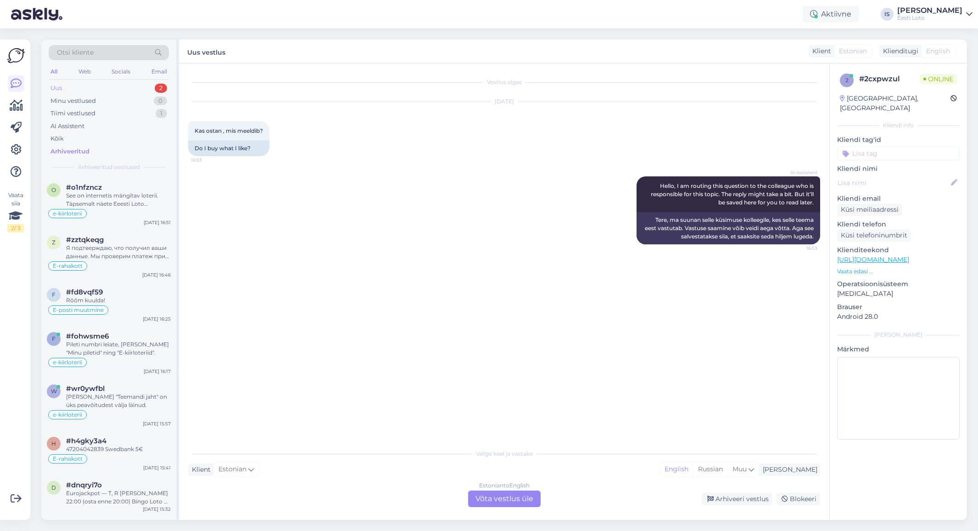
click at [70, 90] on div "Uus 2" at bounding box center [109, 88] width 120 height 13
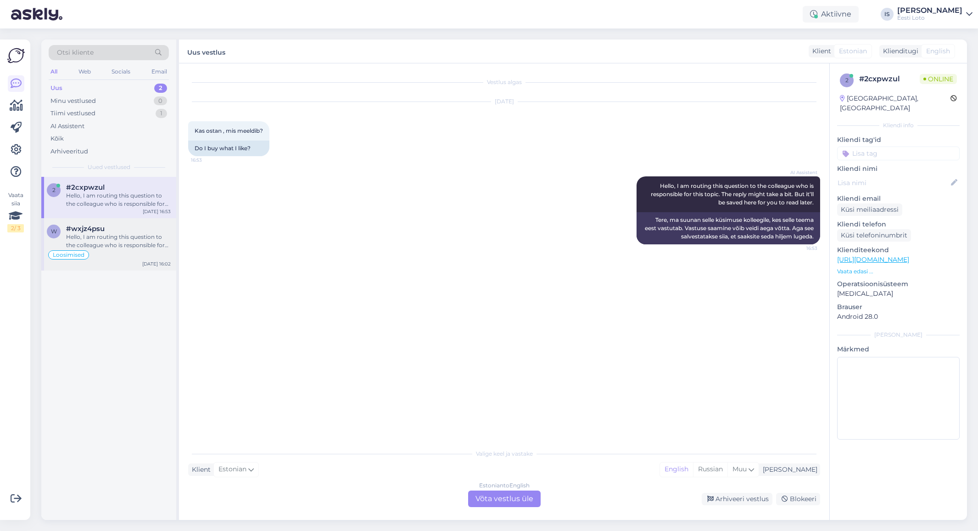
click at [113, 243] on div "Hello, I am routing this question to the colleague who is responsible for this …" at bounding box center [118, 241] width 105 height 17
